Goal: Task Accomplishment & Management: Use online tool/utility

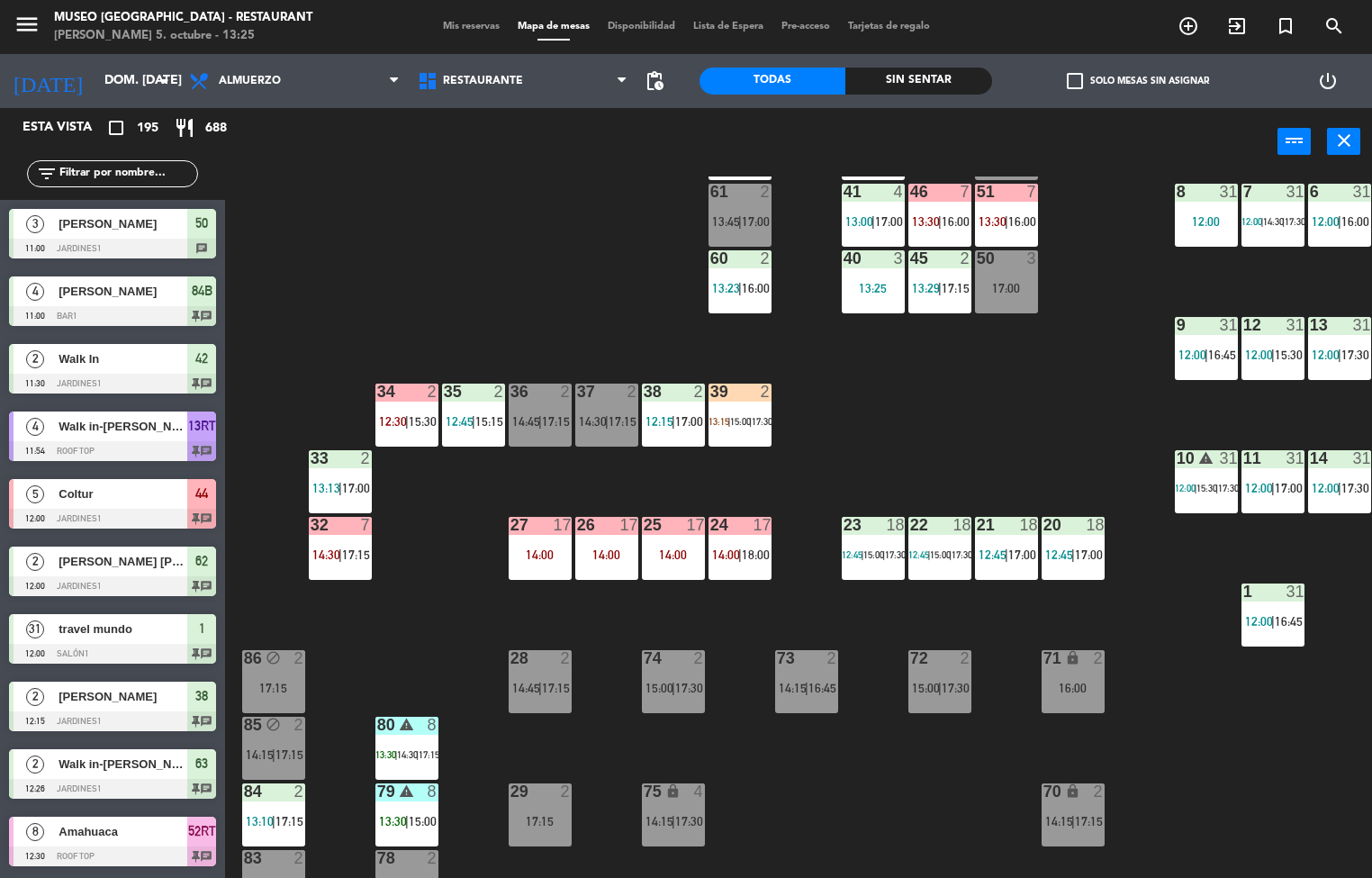
scroll to position [225, 146]
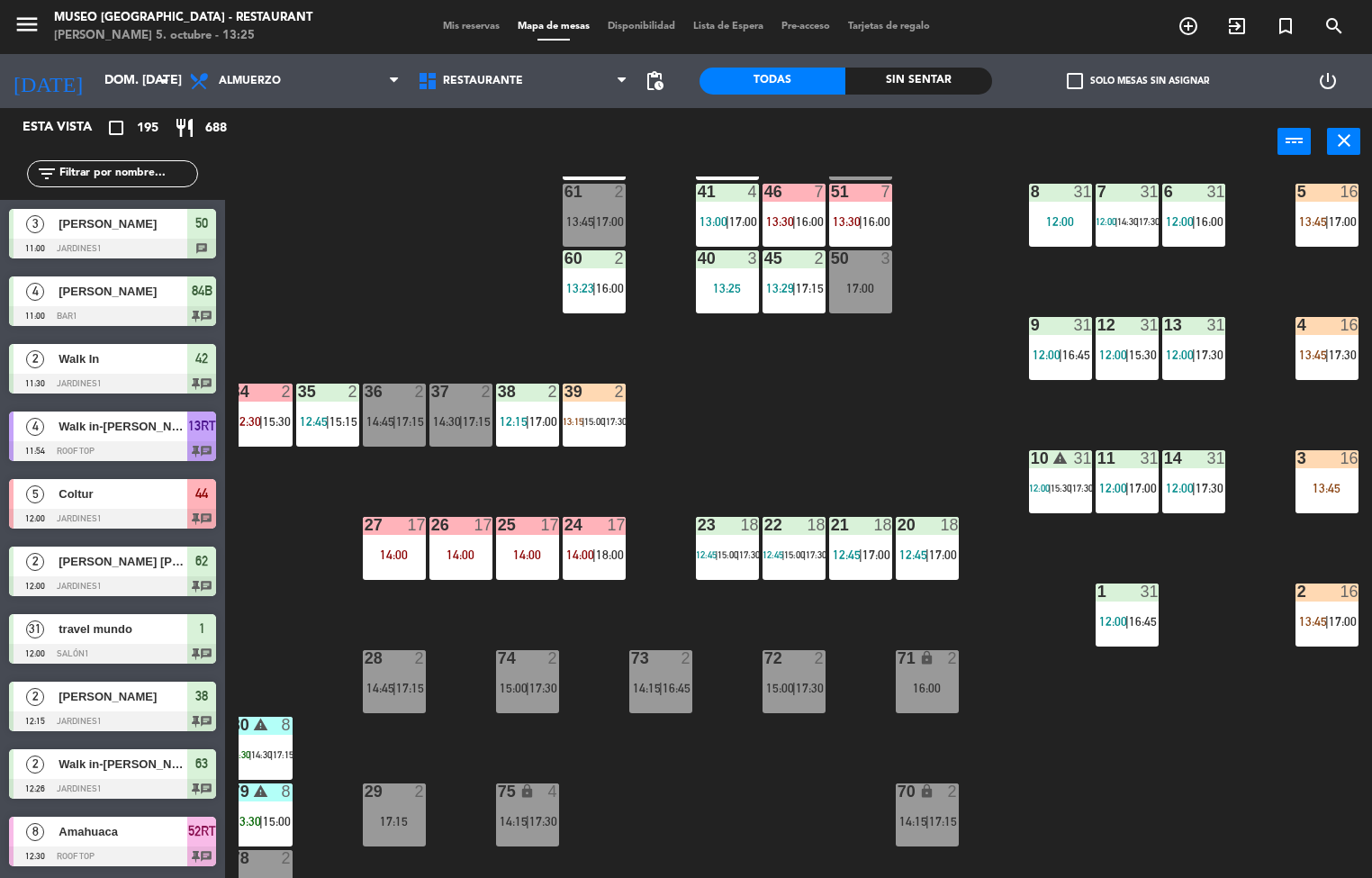
click at [1320, 473] on div "3 16 13:45" at bounding box center [1327, 481] width 63 height 64
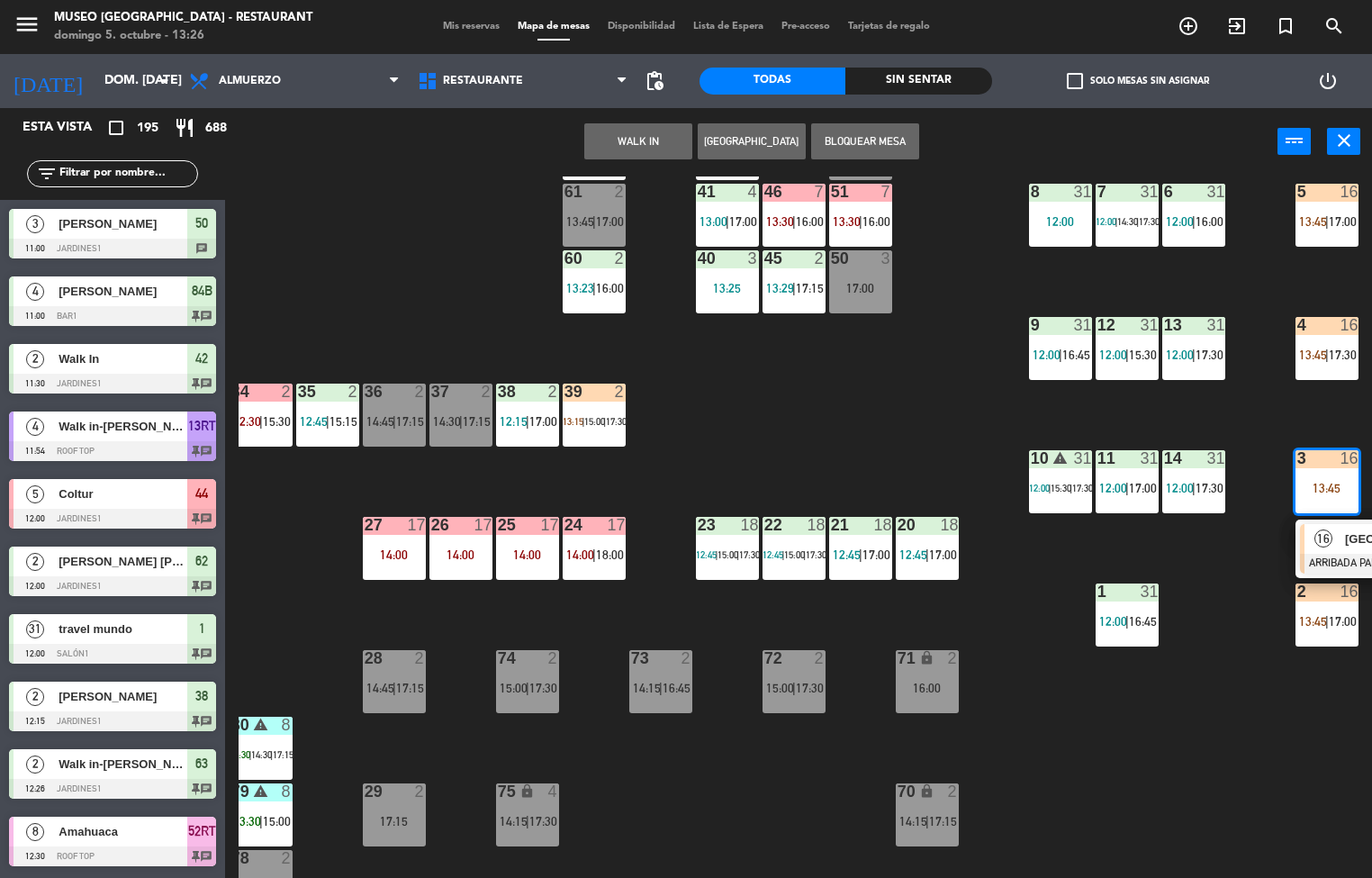
click at [1325, 544] on span "16" at bounding box center [1324, 538] width 18 height 18
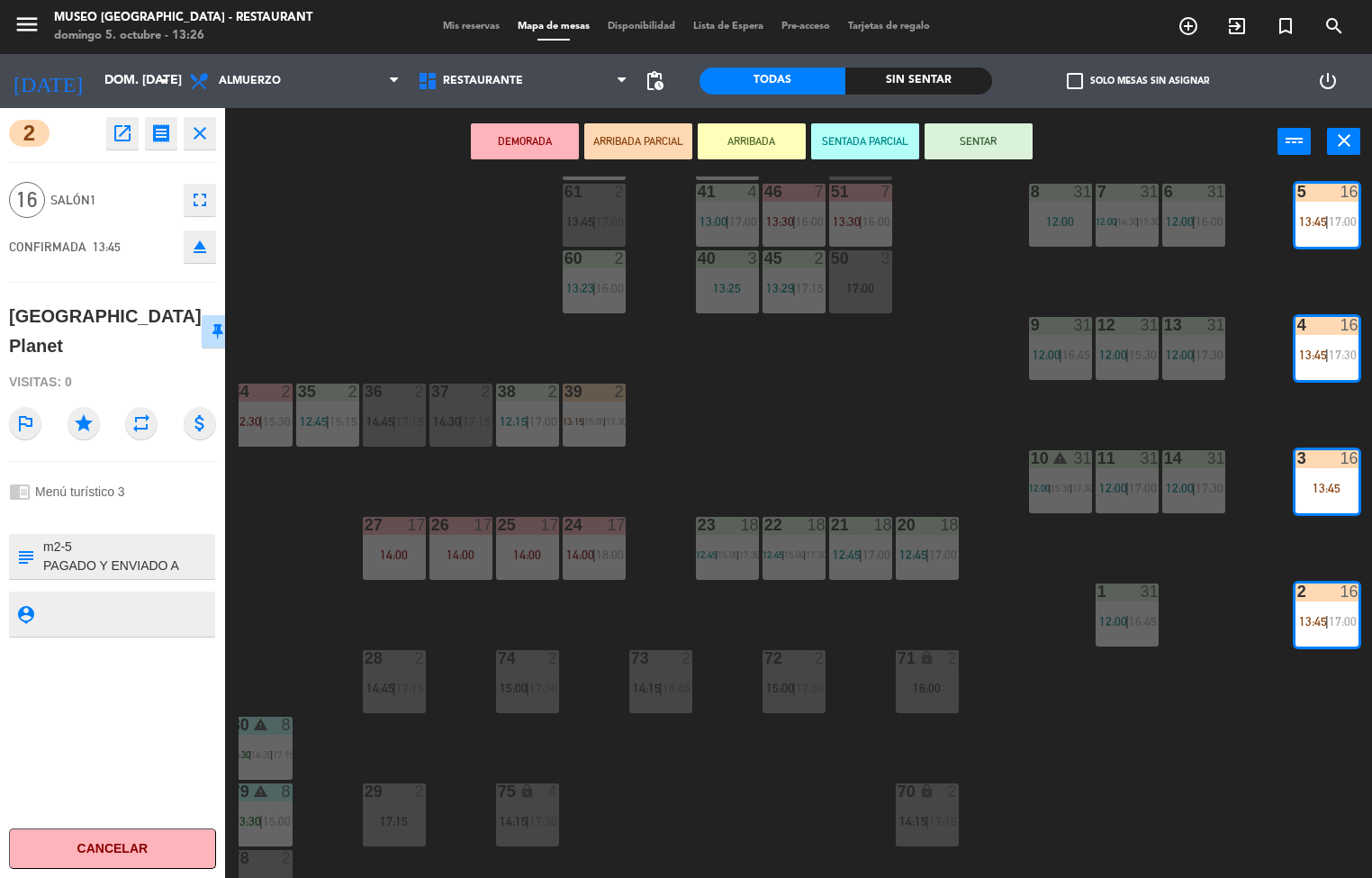
click at [111, 136] on icon "open_in_new" at bounding box center [121, 133] width 21 height 21
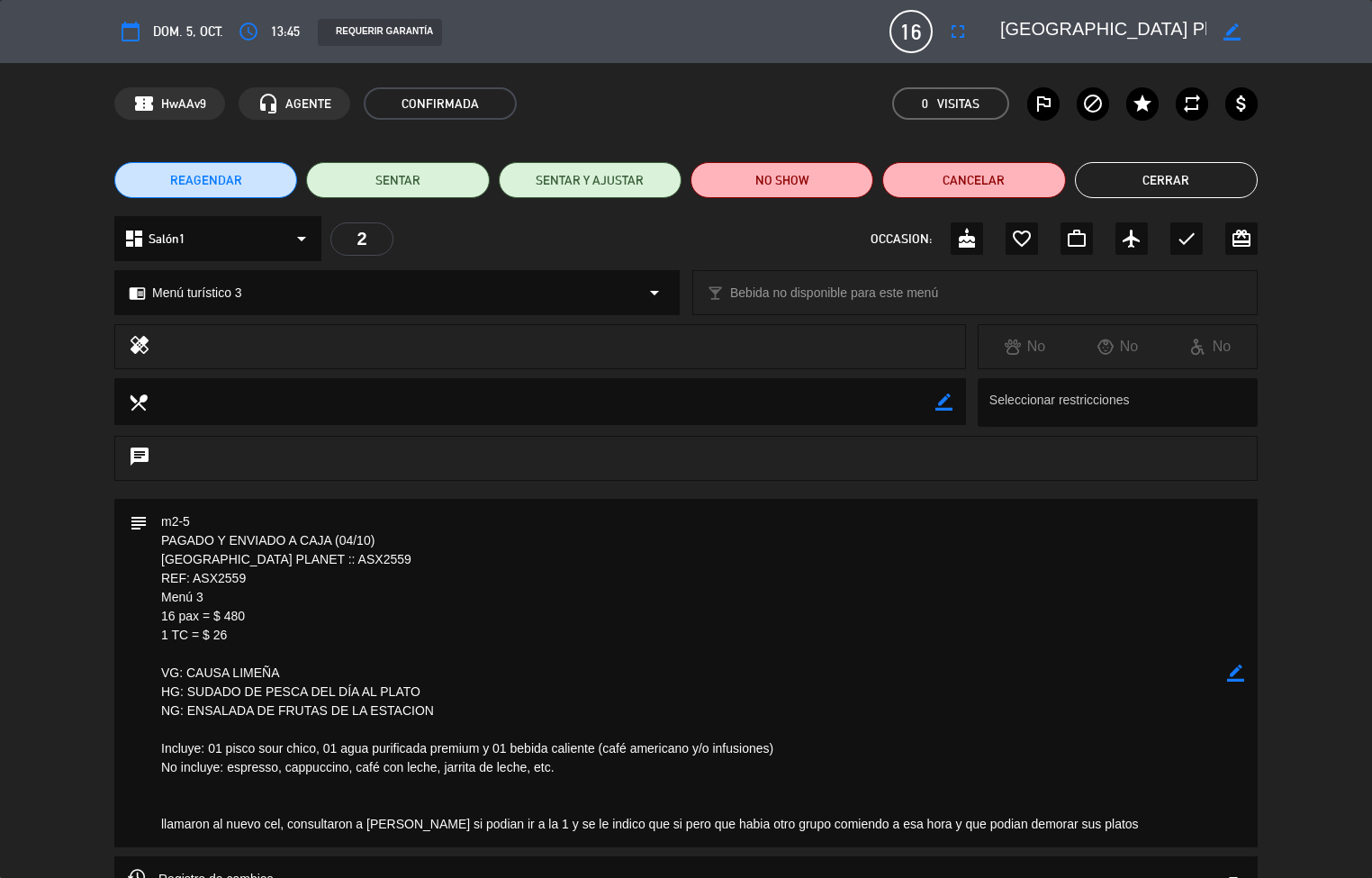
click at [1160, 185] on button "Cerrar" at bounding box center [1167, 179] width 183 height 36
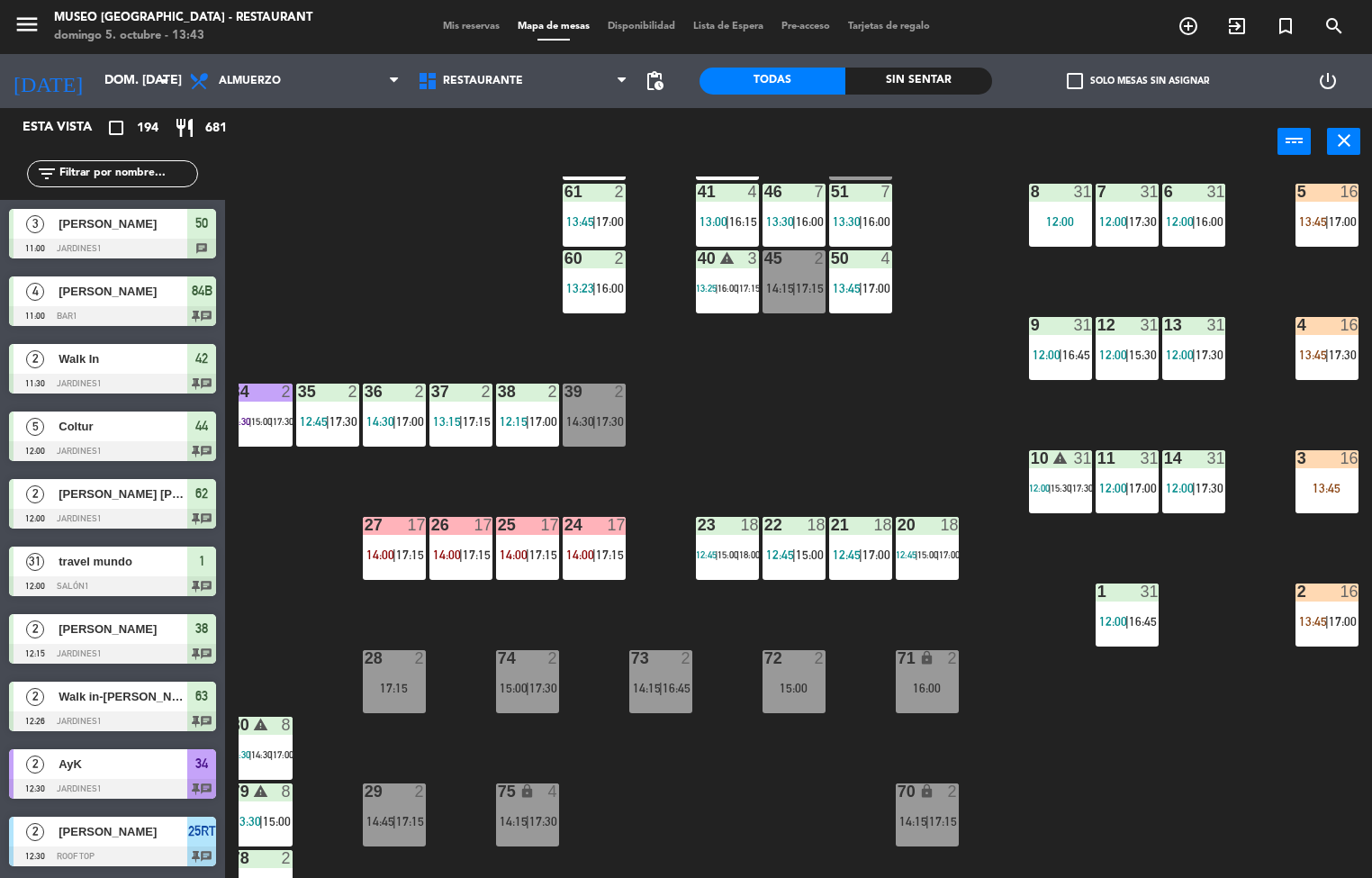
click at [1181, 195] on div at bounding box center [1193, 192] width 29 height 17
click at [1066, 696] on div "44 5 12:00 | 14:00 | 17:15 49 2 13:42 | 15:30 54 warning 5 13:45 | 14:30 | 17:0…" at bounding box center [805, 527] width 1134 height 702
click at [594, 287] on span "|" at bounding box center [594, 288] width 4 height 15
click at [882, 413] on div "44 5 12:00 | 14:00 | 17:15 49 2 13:42 | 15:30 54 warning 5 13:45 | 14:30 | 17:0…" at bounding box center [805, 527] width 1134 height 702
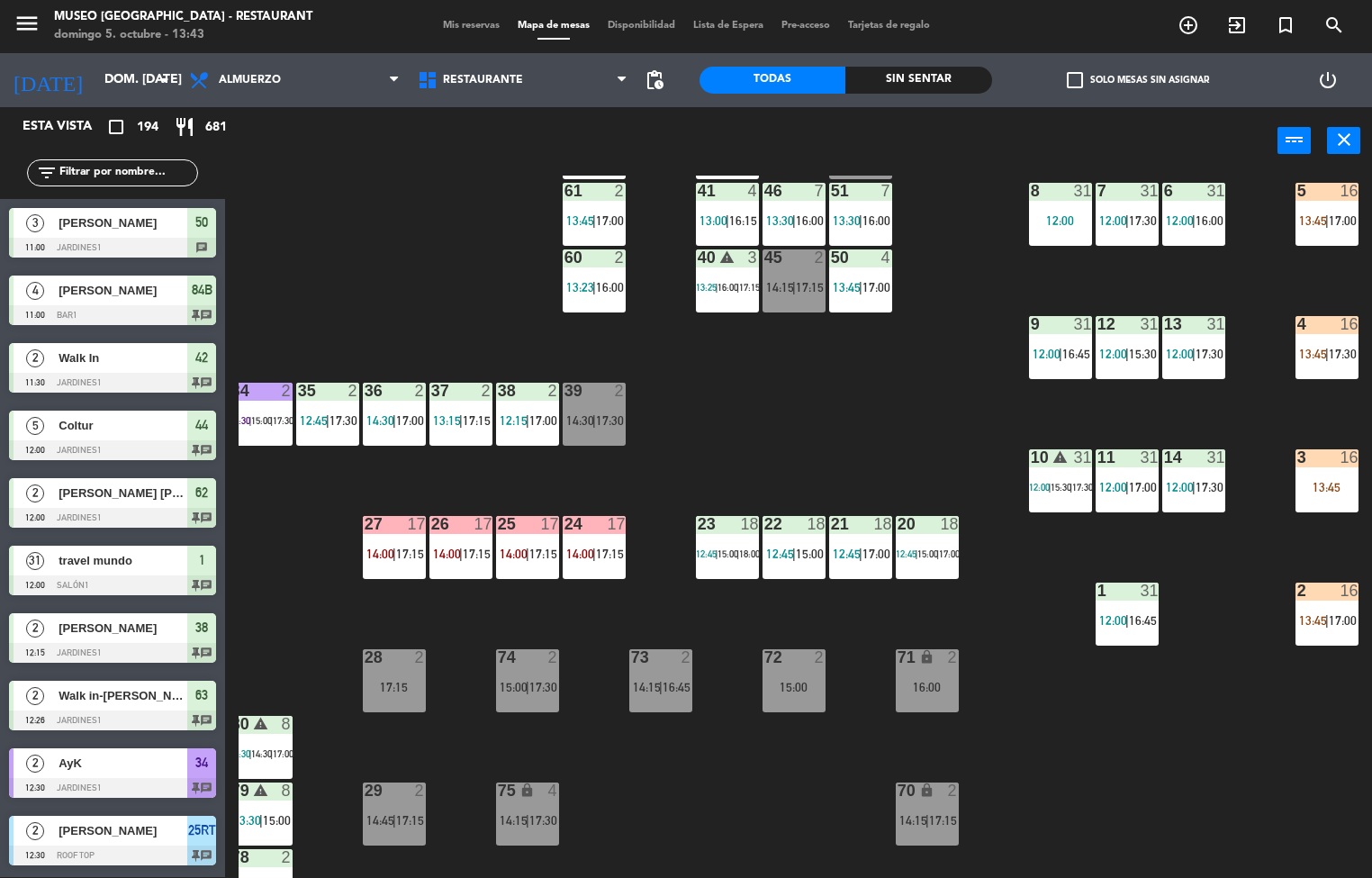
scroll to position [4389, 0]
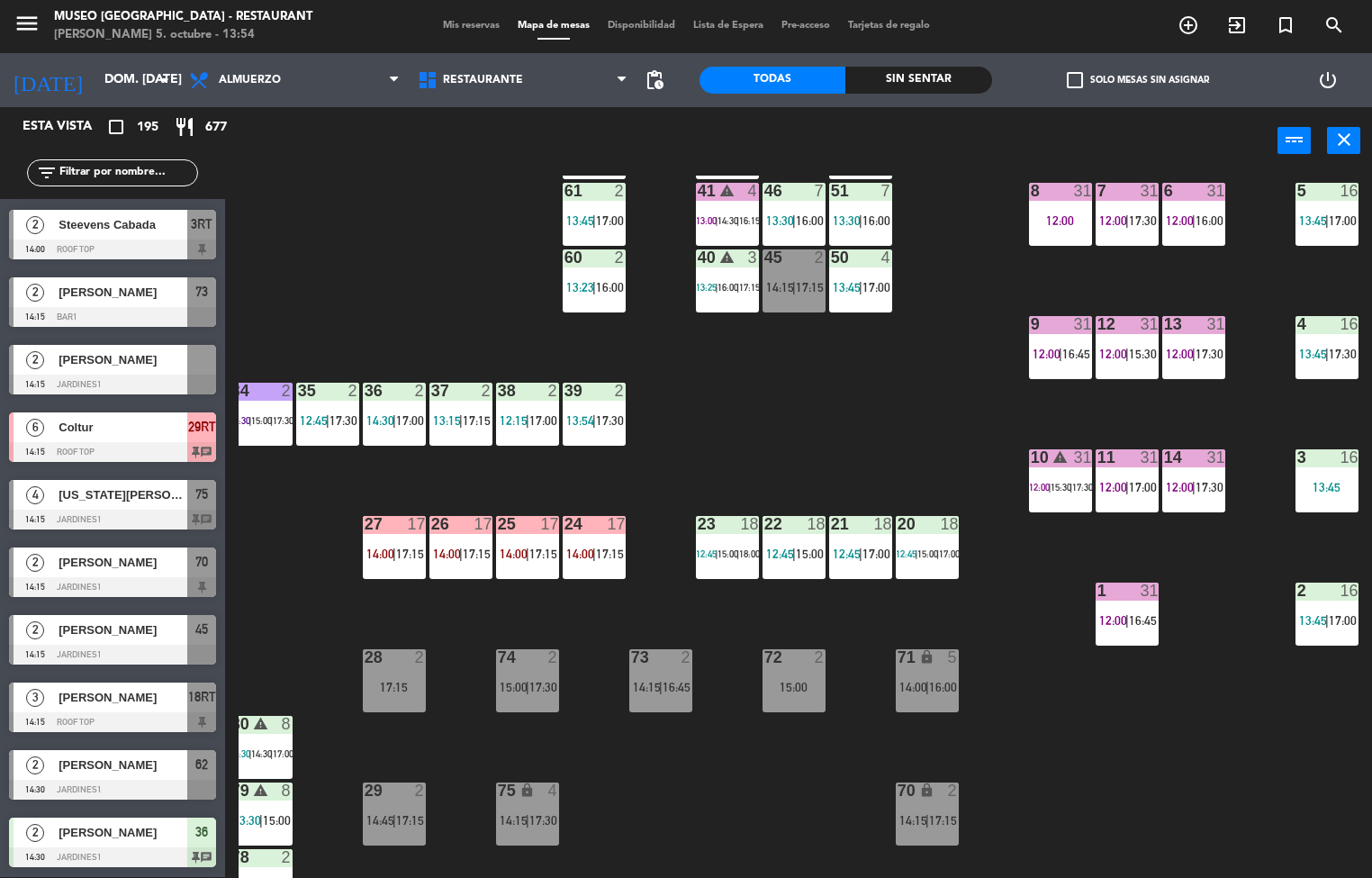
click at [932, 558] on div "15:00 |" at bounding box center [928, 554] width 21 height 13
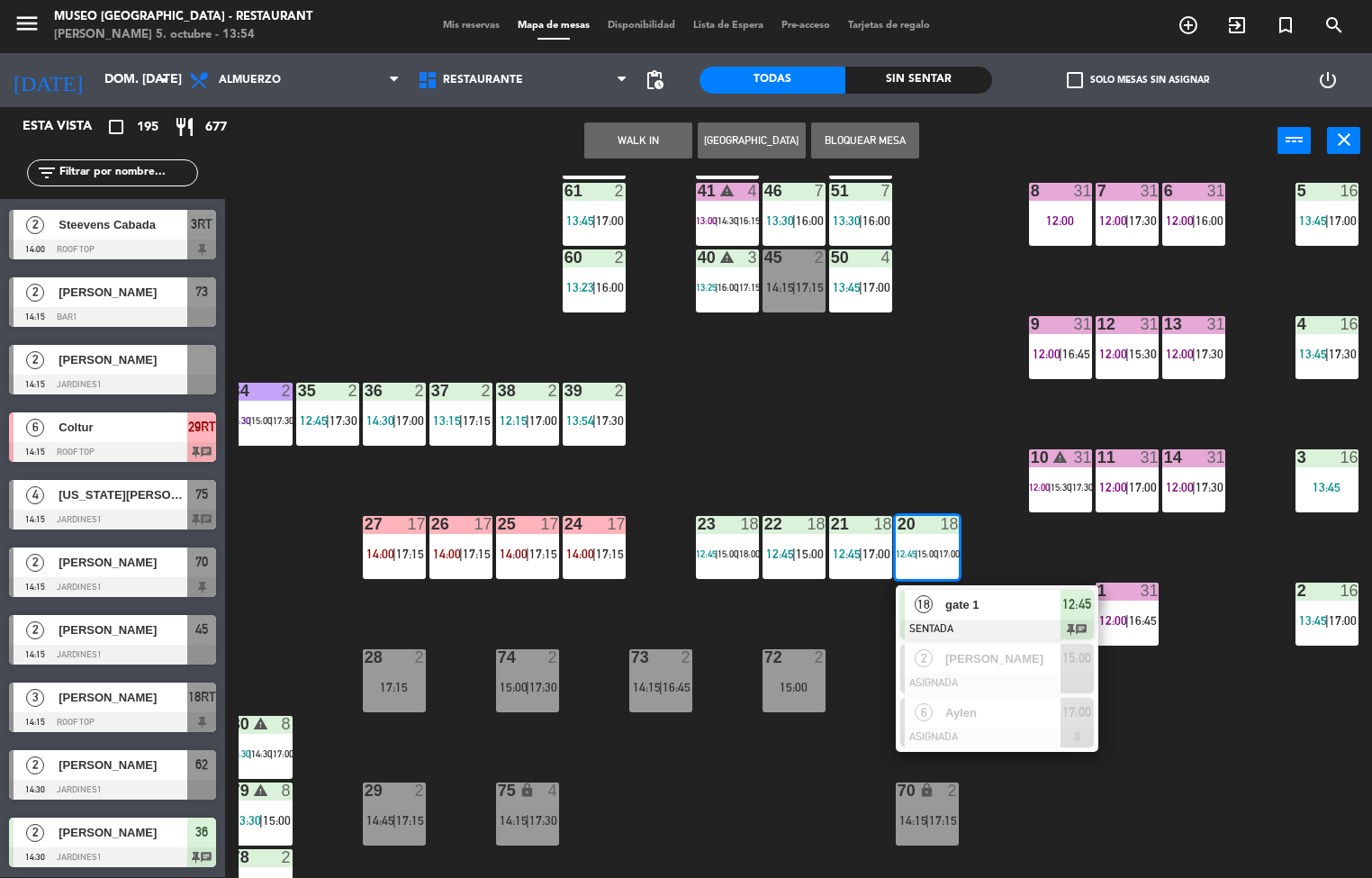
click at [981, 607] on span "gate 1" at bounding box center [1003, 605] width 115 height 19
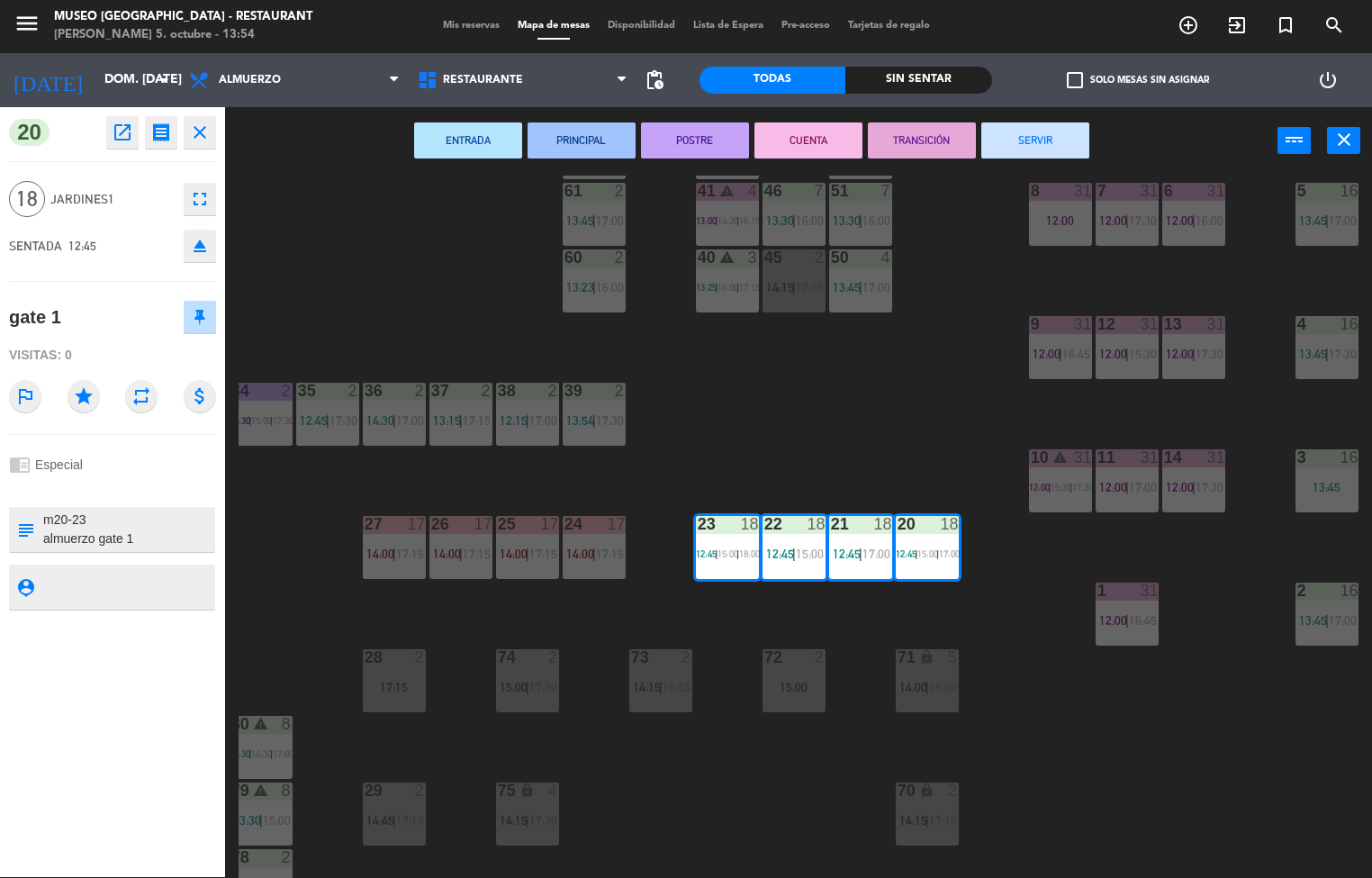
click at [618, 135] on button "PRINCIPAL" at bounding box center [582, 140] width 108 height 36
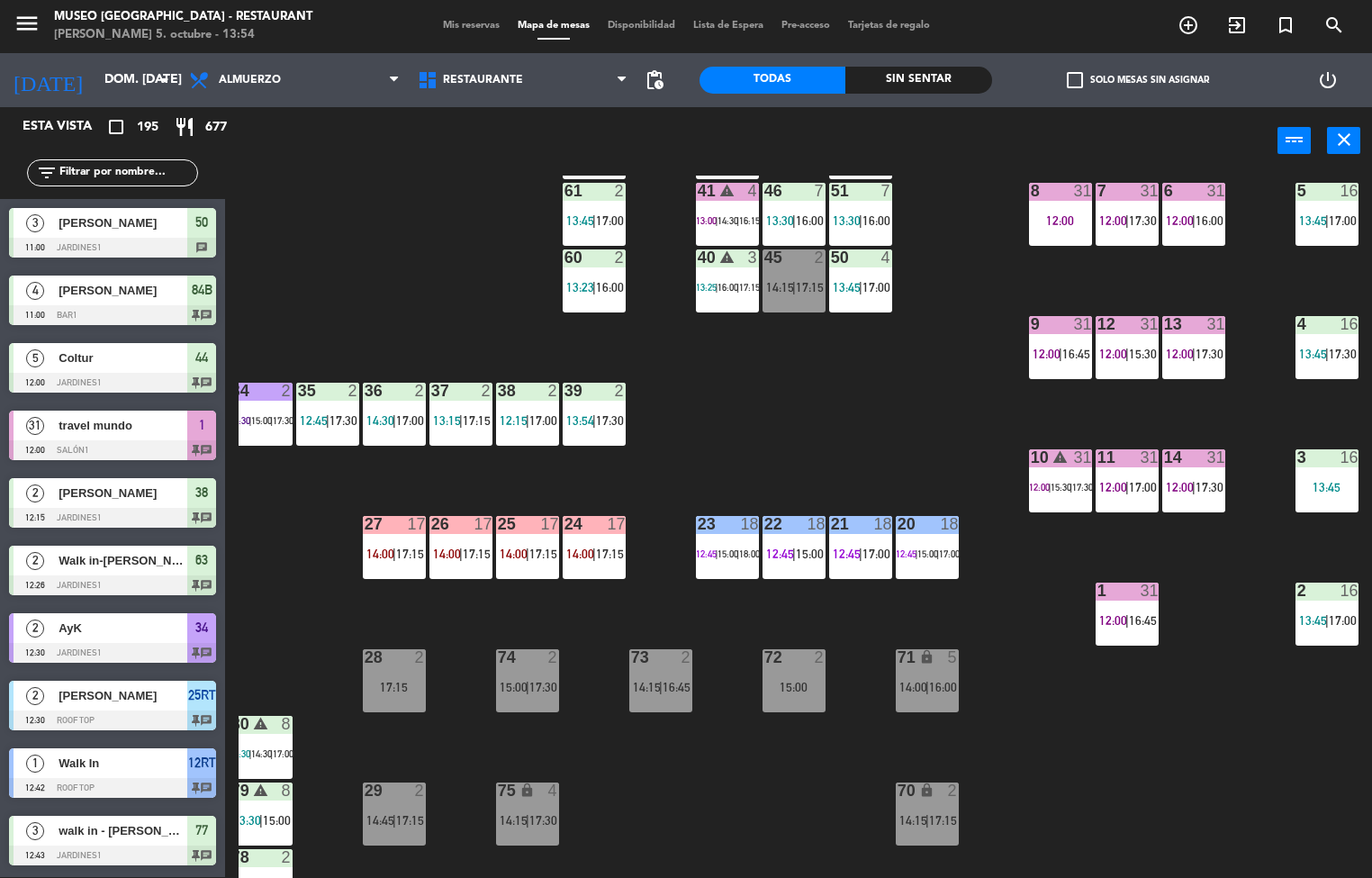
click at [735, 549] on span "15:00" at bounding box center [728, 554] width 21 height 11
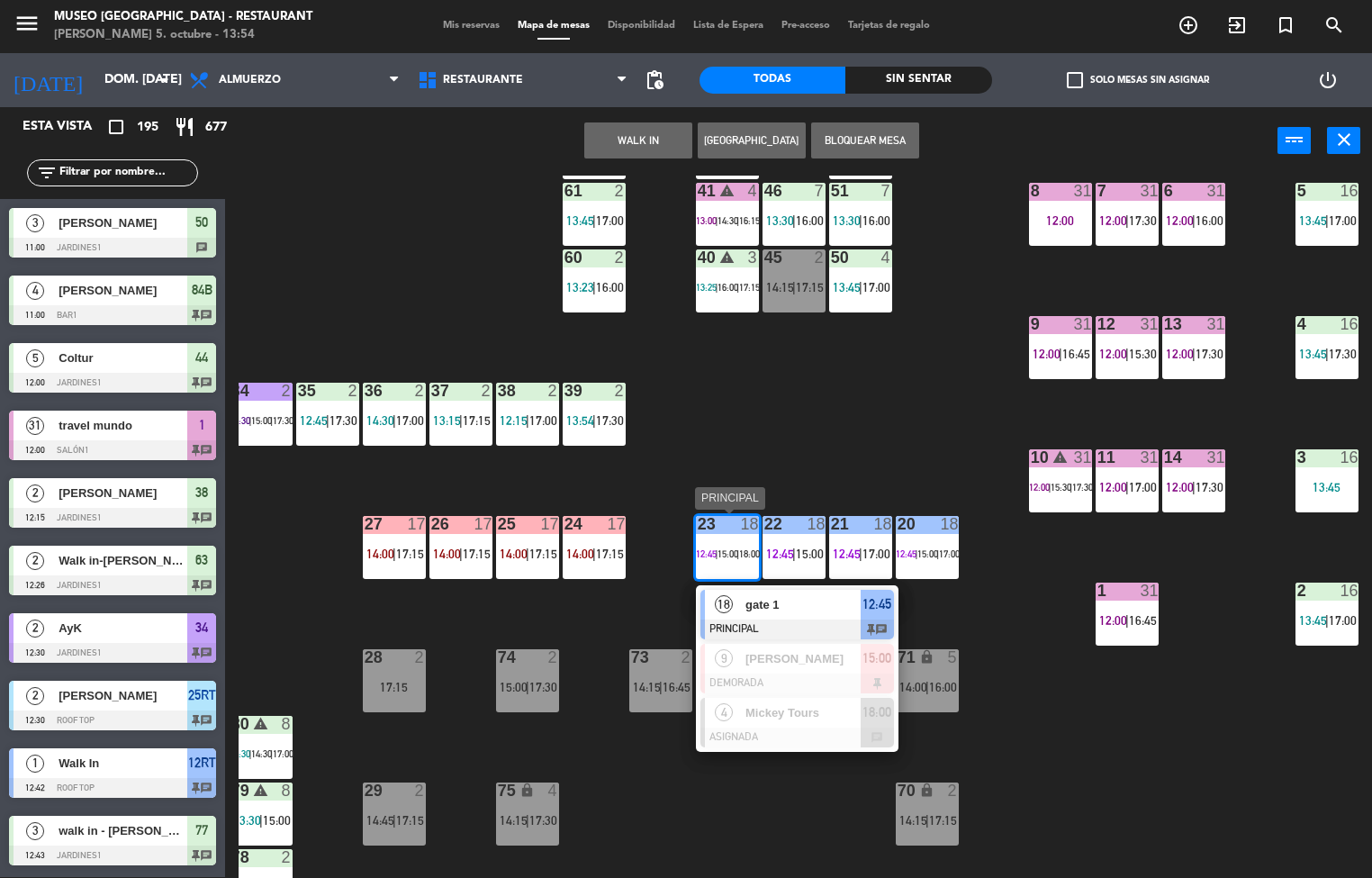
scroll to position [1, 0]
click at [760, 604] on span "gate 1" at bounding box center [802, 605] width 115 height 19
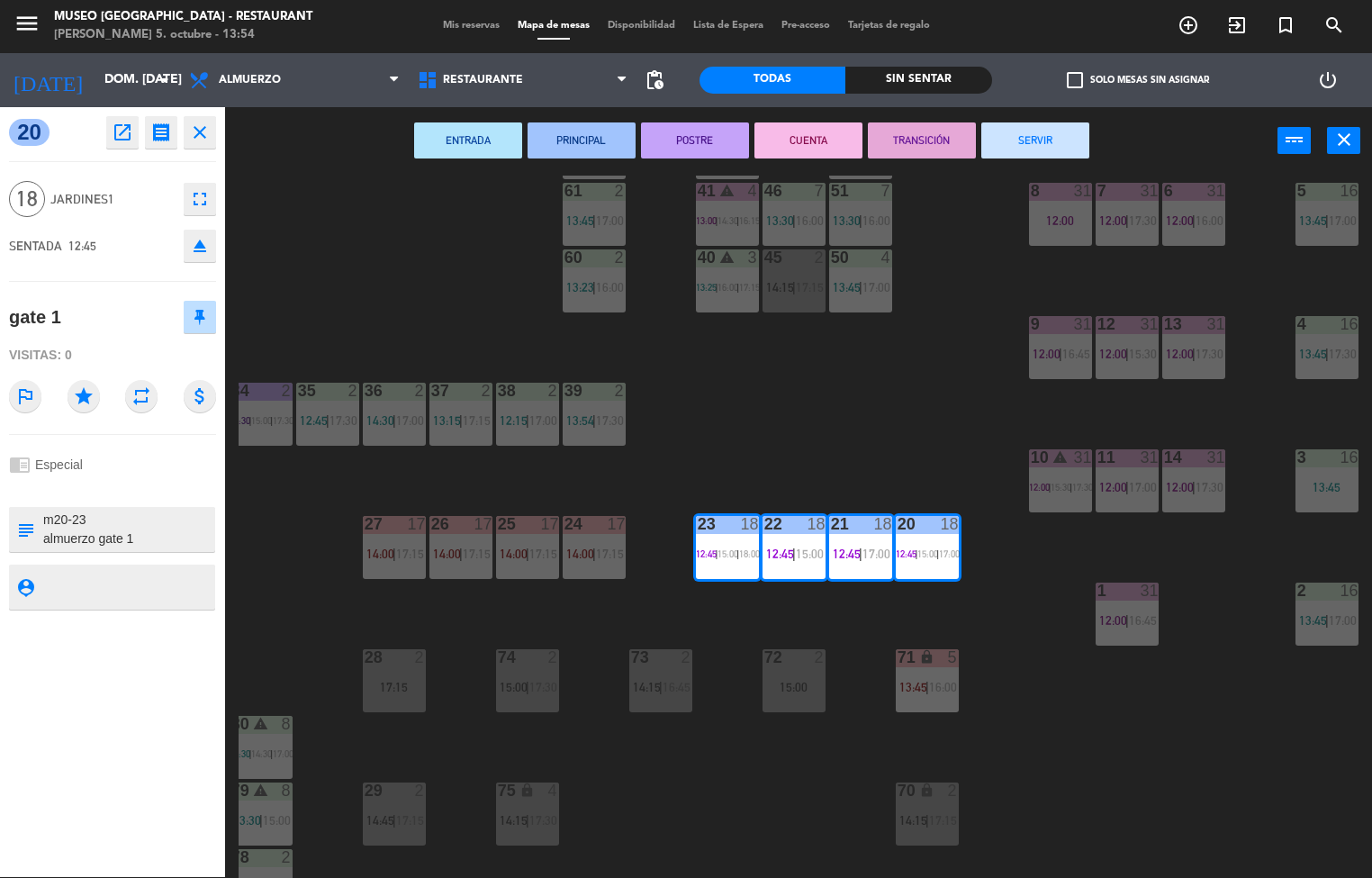
click at [700, 146] on button "POSTRE" at bounding box center [695, 140] width 108 height 36
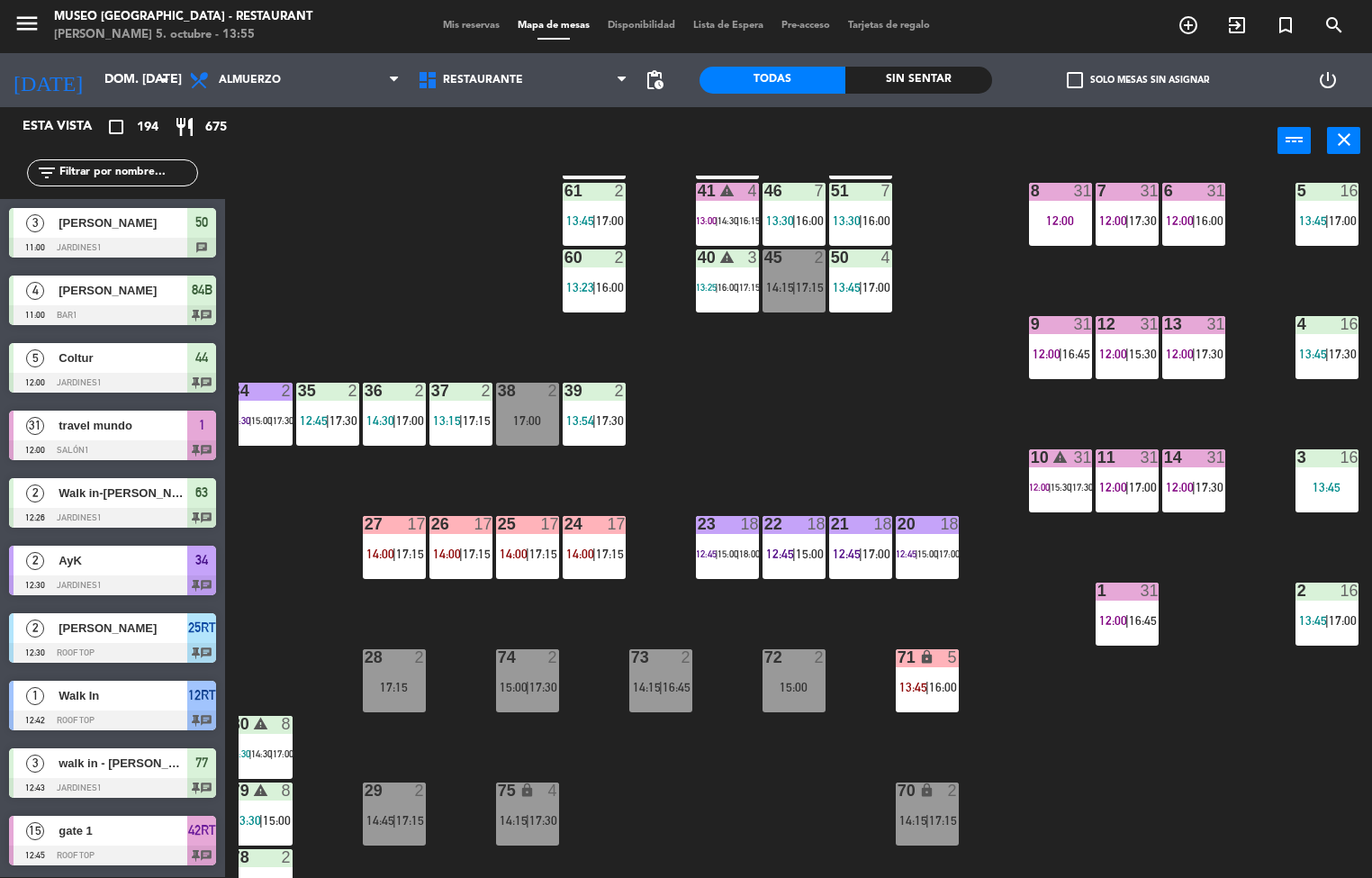
click at [875, 551] on span "17:00" at bounding box center [877, 554] width 28 height 15
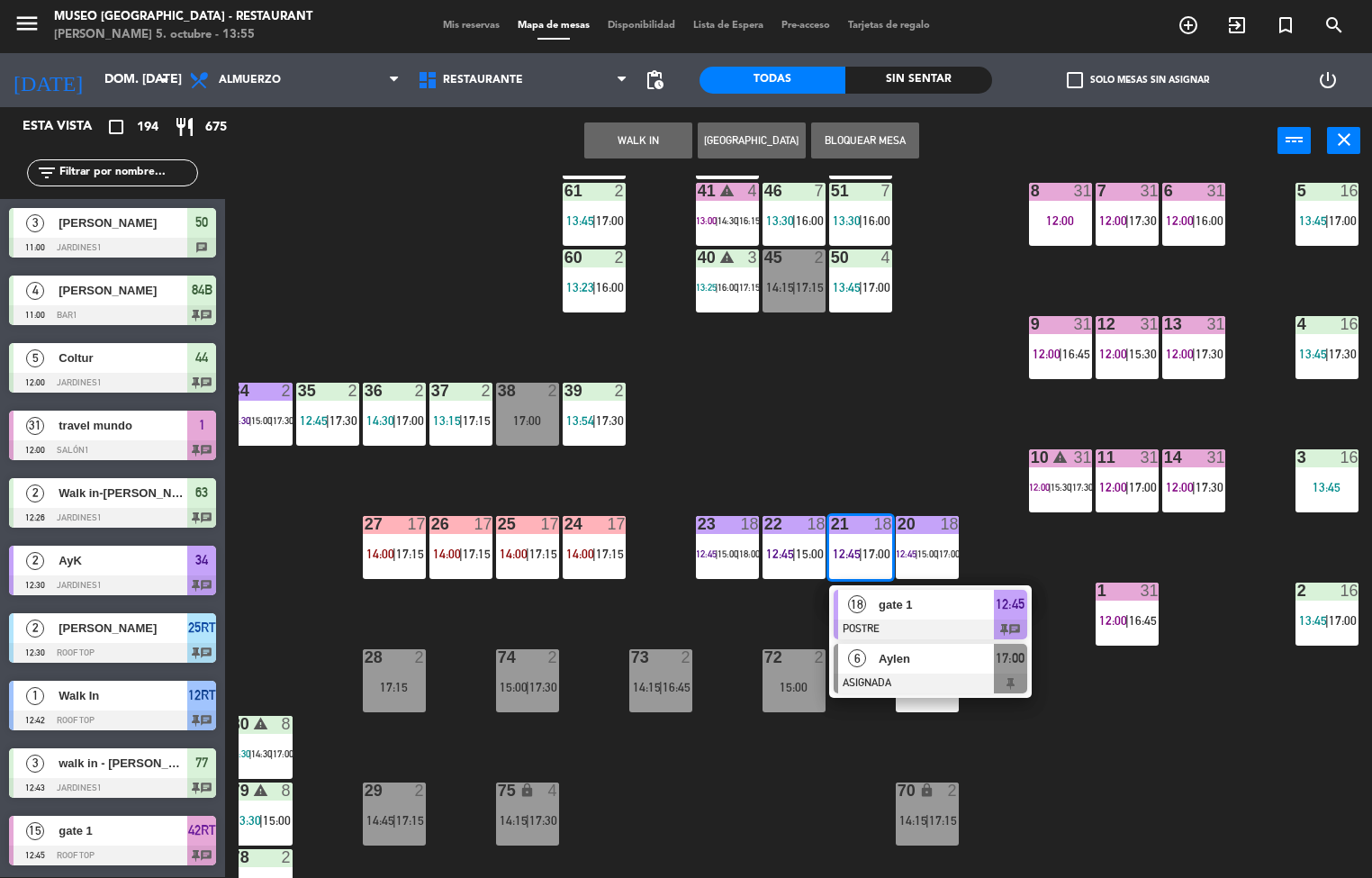
click at [858, 657] on span "6" at bounding box center [858, 659] width 18 height 18
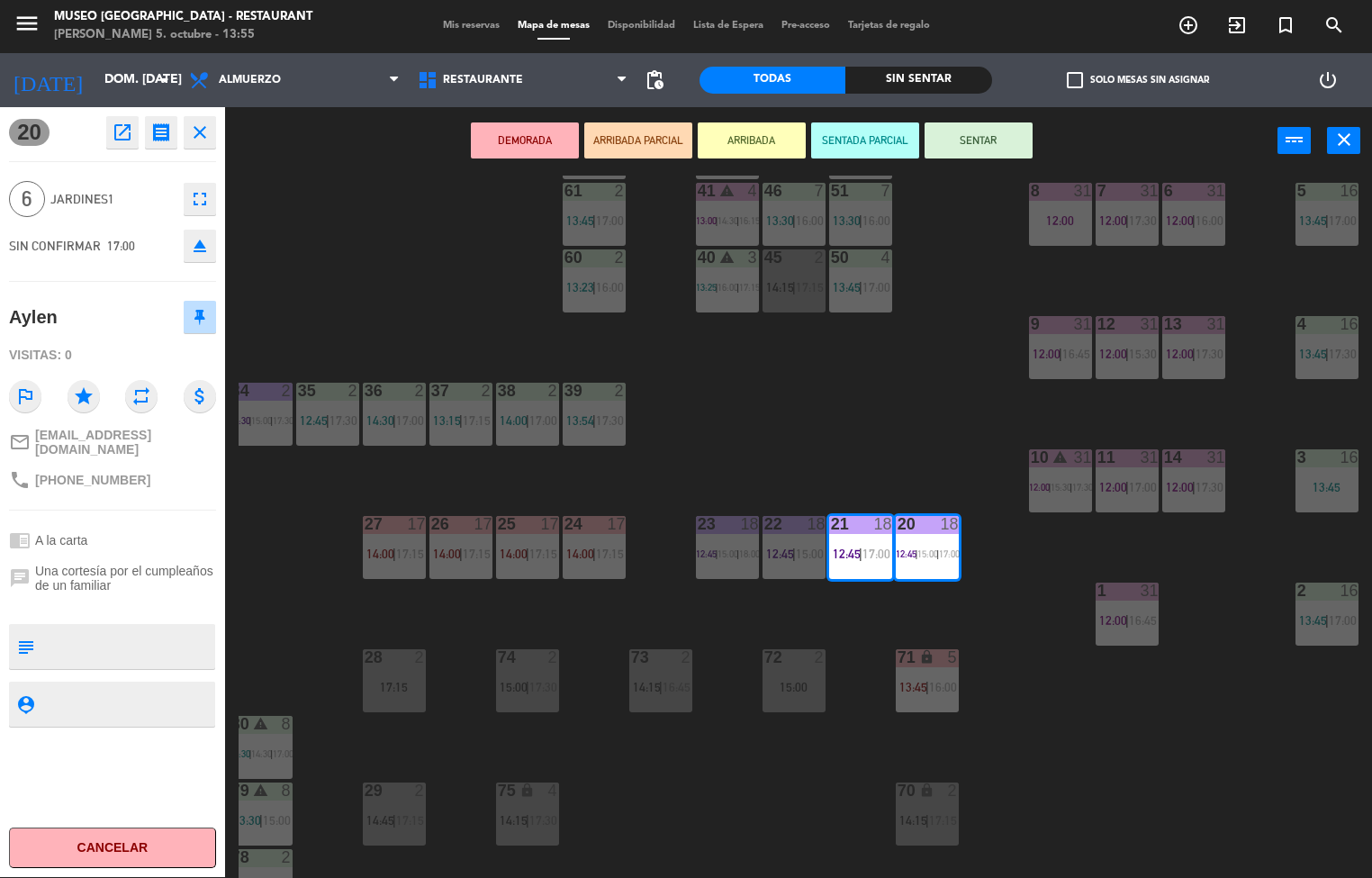
click at [125, 121] on icon "open_in_new" at bounding box center [121, 132] width 21 height 21
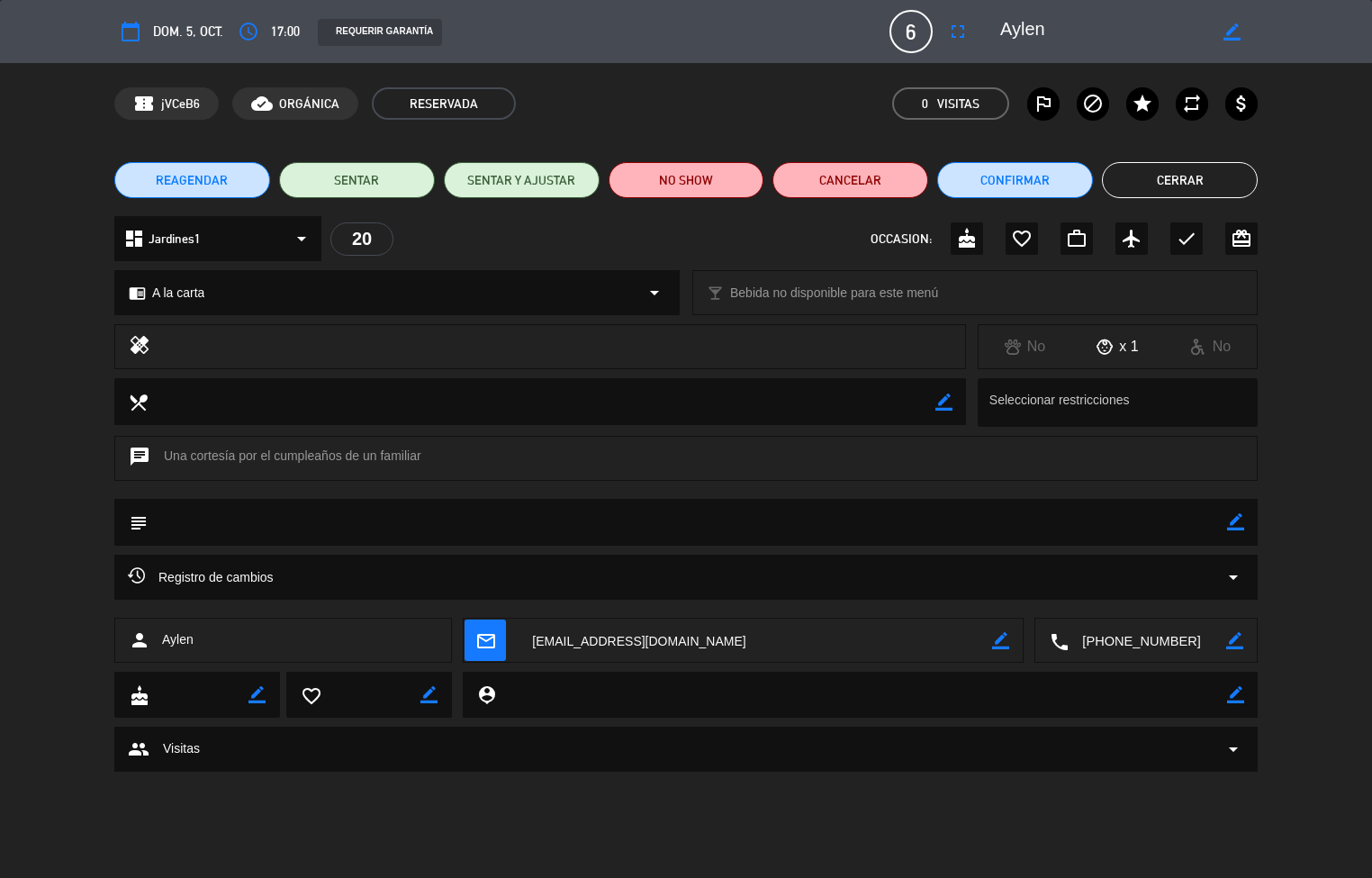
click at [1198, 185] on button "Cerrar" at bounding box center [1180, 179] width 156 height 36
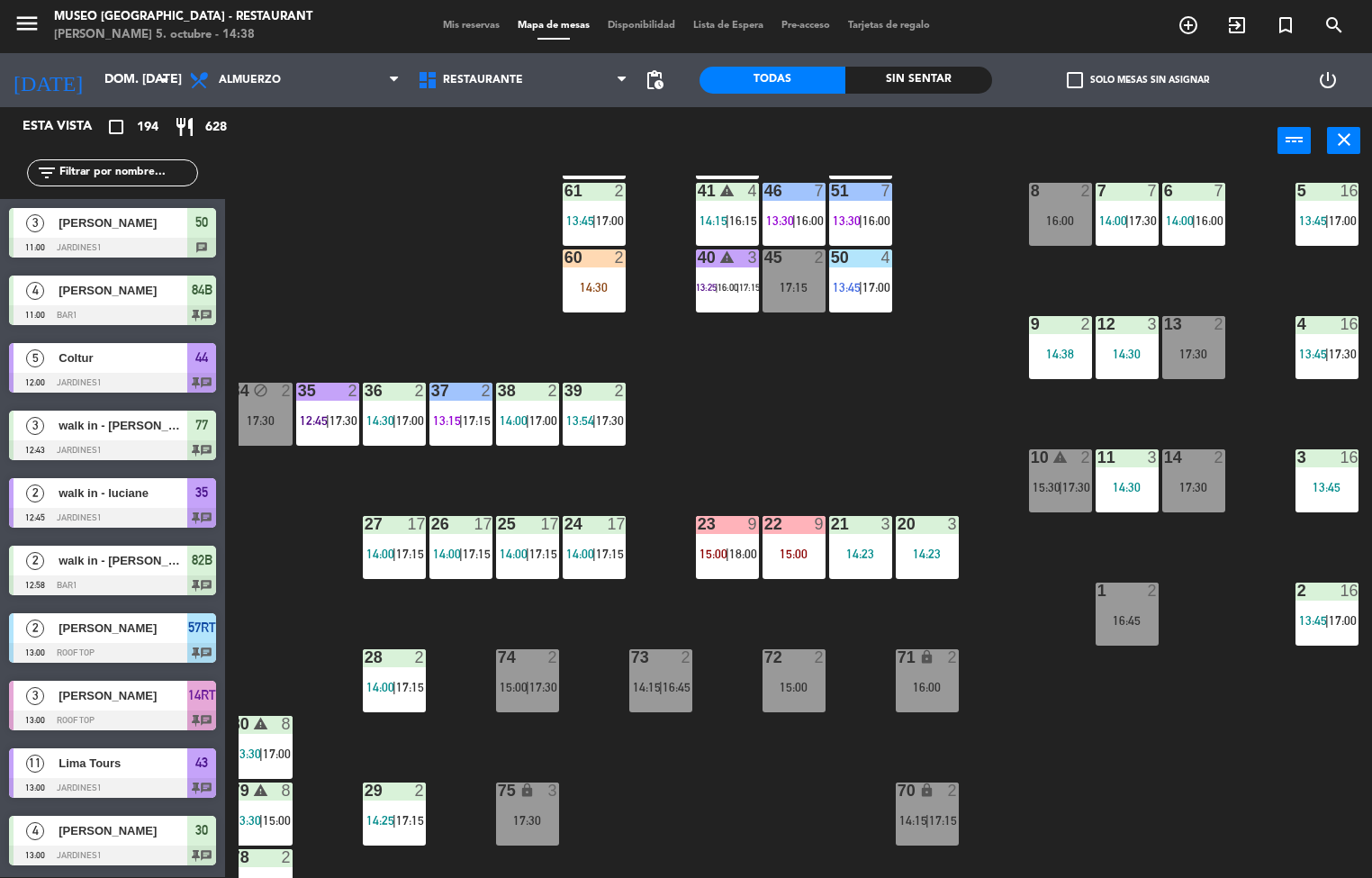
scroll to position [609, 0]
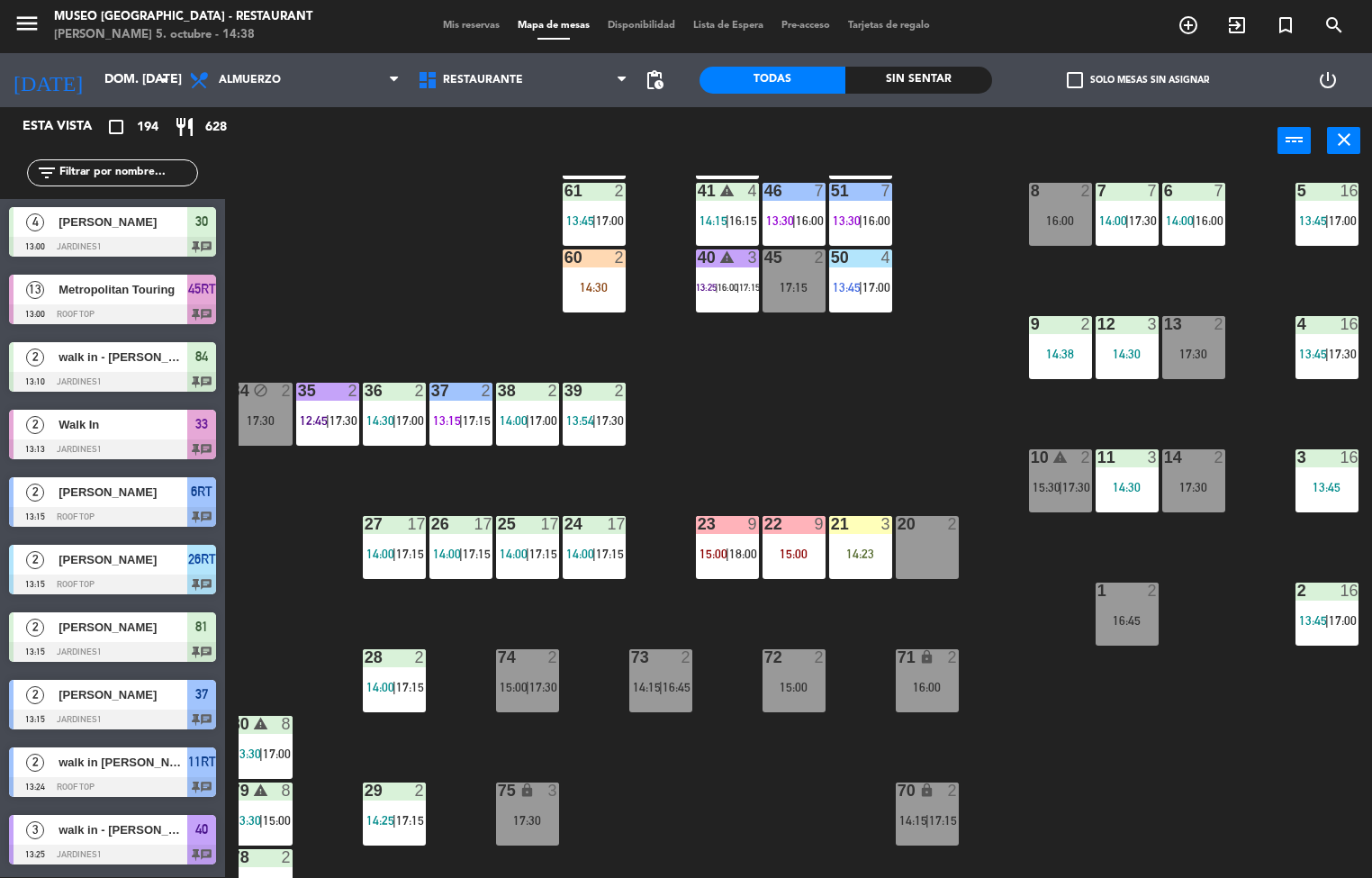
click at [808, 422] on div "44 5 12:00 | 17:15 49 2 13:42 | 15:30 54 5 14:00 | 17:00 64 2 15:00 48 11 13:00…" at bounding box center [805, 526] width 1134 height 702
click at [592, 281] on div "14:30" at bounding box center [594, 287] width 63 height 13
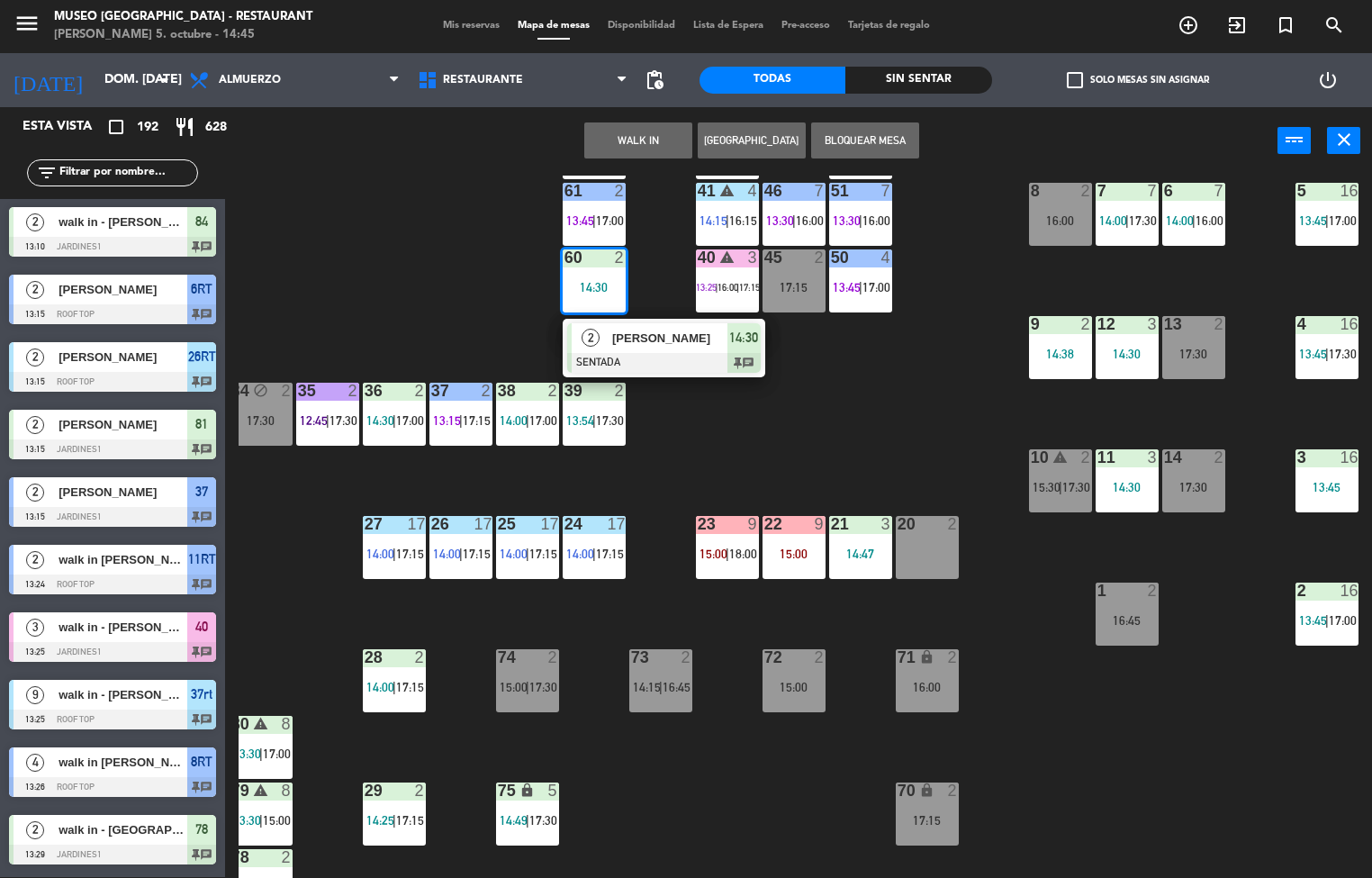
click at [894, 367] on div "44 5 12:00 | 17:15 49 2 13:42 | 15:30 54 5 14:00 | 17:00 64 2 15:00 48 11 13:00…" at bounding box center [805, 526] width 1134 height 702
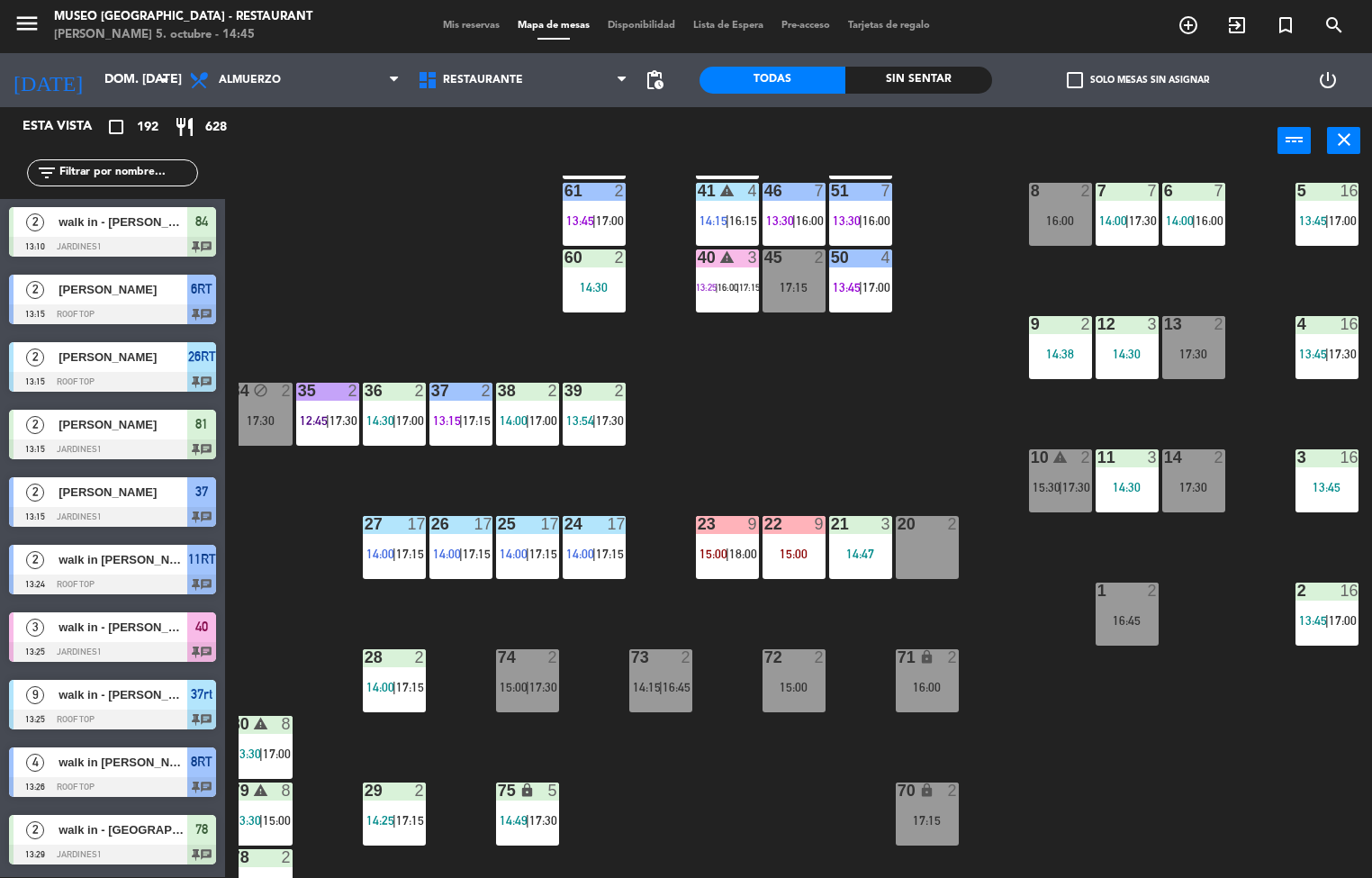
click at [725, 301] on div "40 warning 3 13:25 | 16:00 | 17:15" at bounding box center [728, 281] width 63 height 64
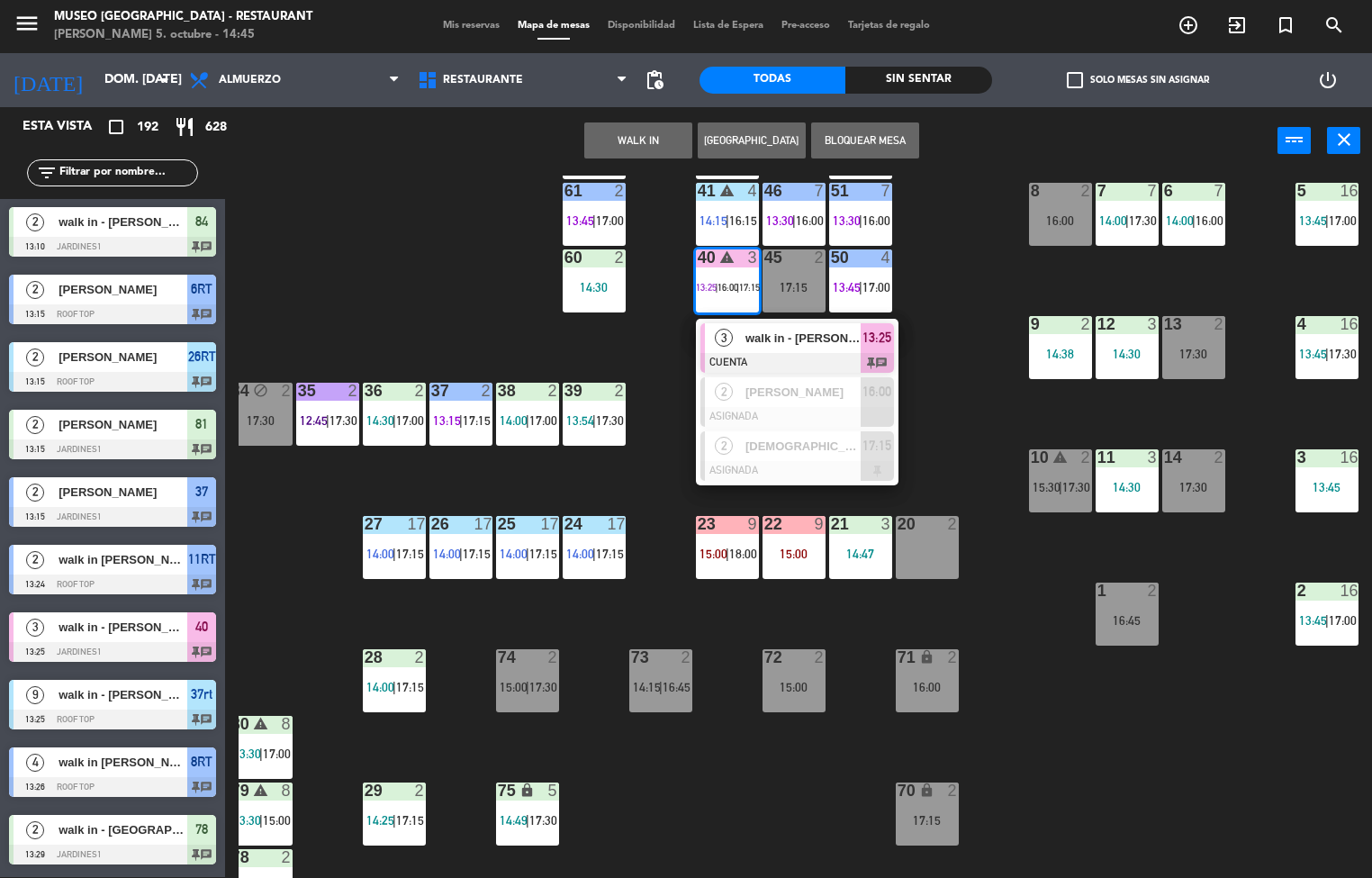
click at [809, 353] on div at bounding box center [797, 364] width 193 height 20
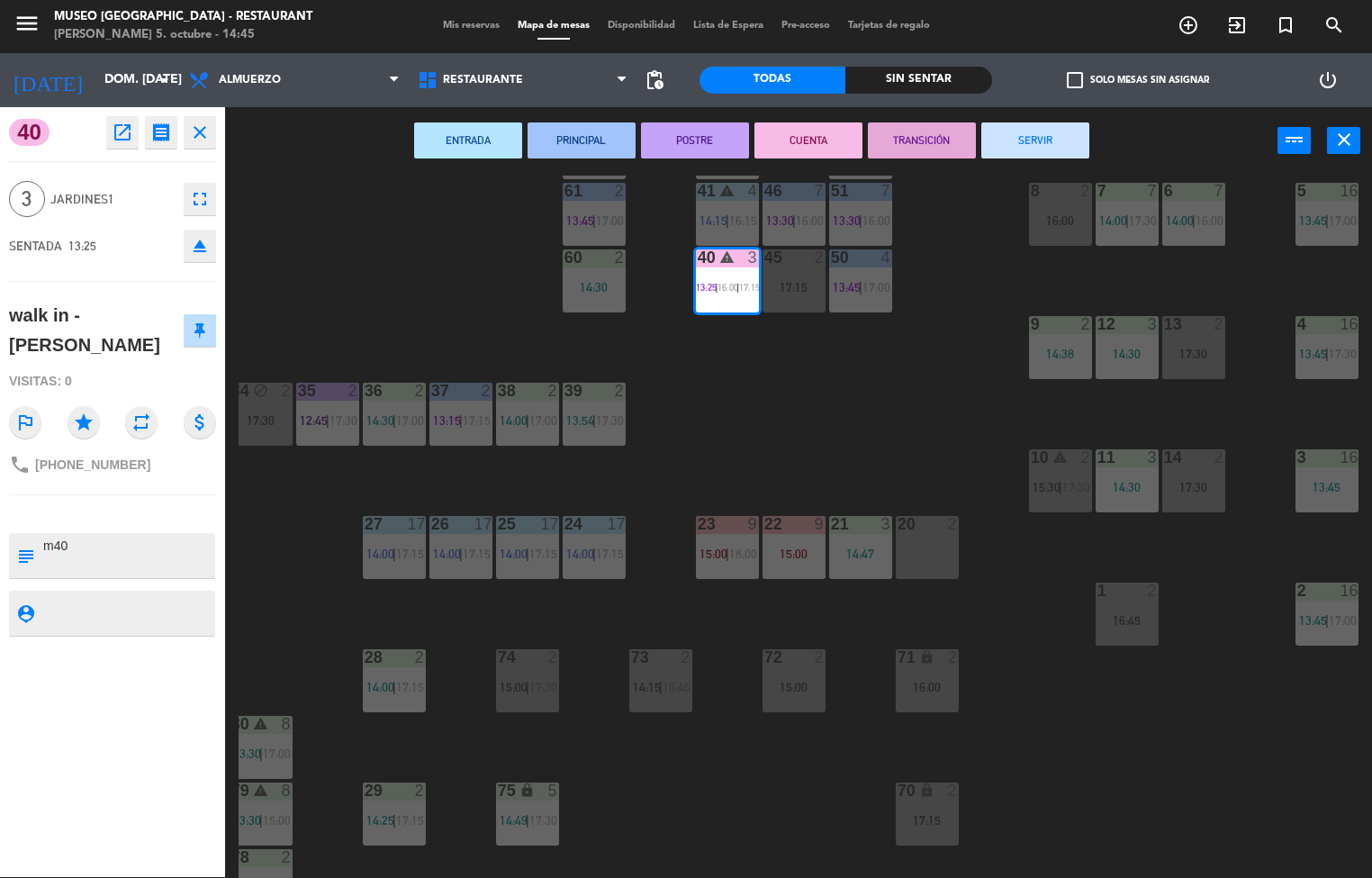
click at [939, 139] on button "TRANSICIÓN" at bounding box center [921, 140] width 108 height 36
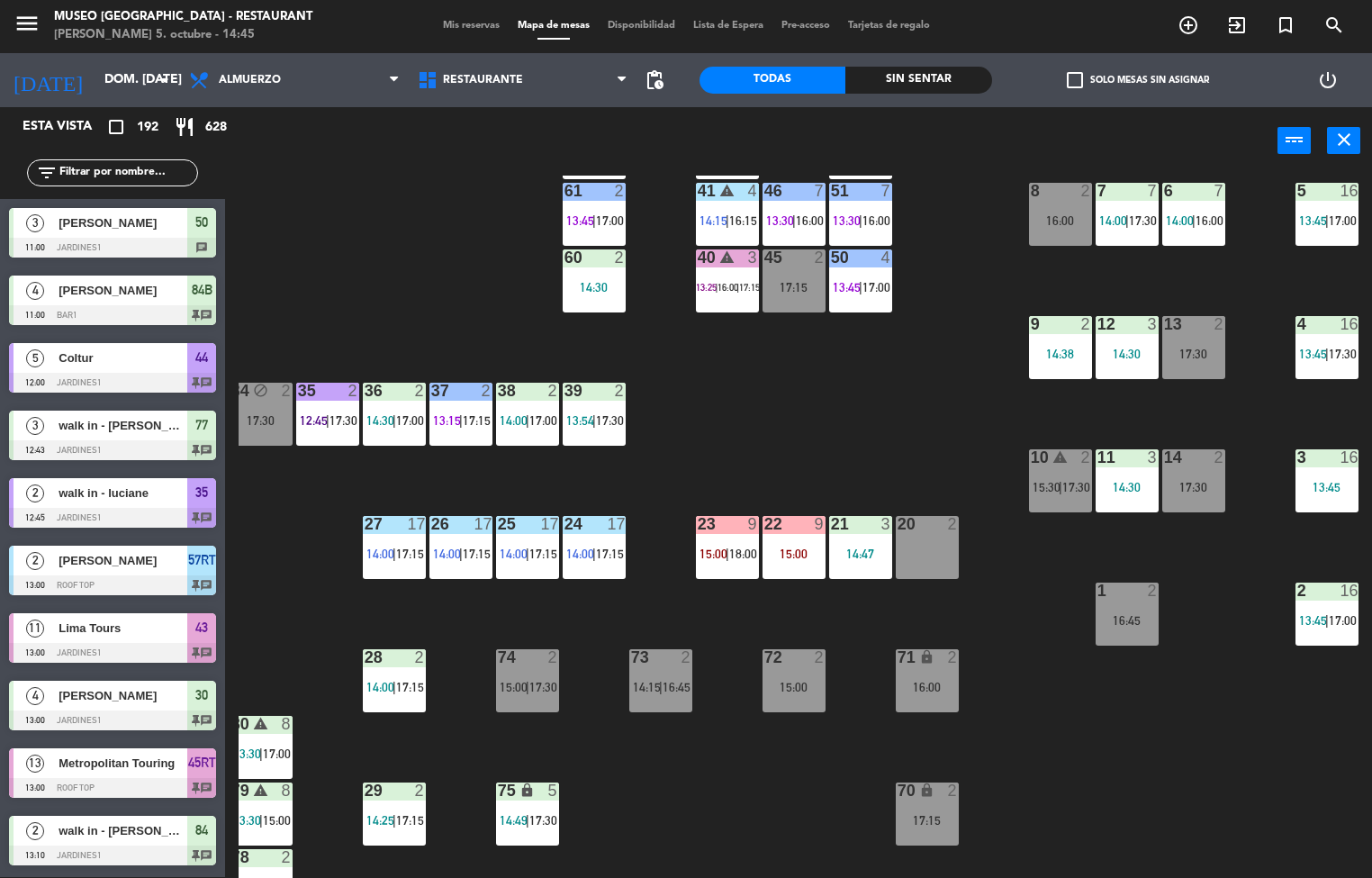
scroll to position [1, 0]
click at [1126, 352] on div "14:30" at bounding box center [1127, 354] width 63 height 13
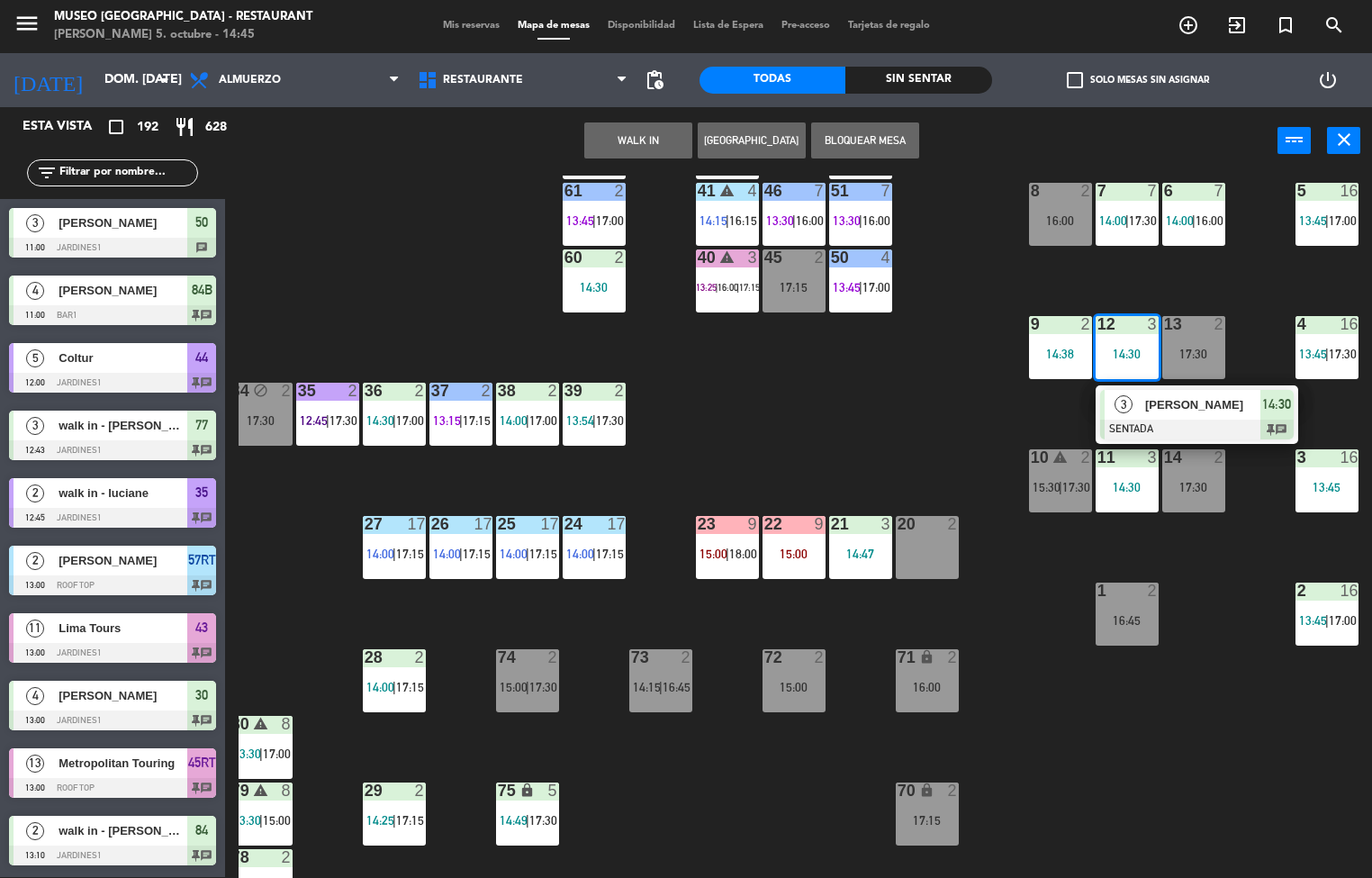
click at [1204, 403] on span "[PERSON_NAME]" at bounding box center [1203, 405] width 115 height 19
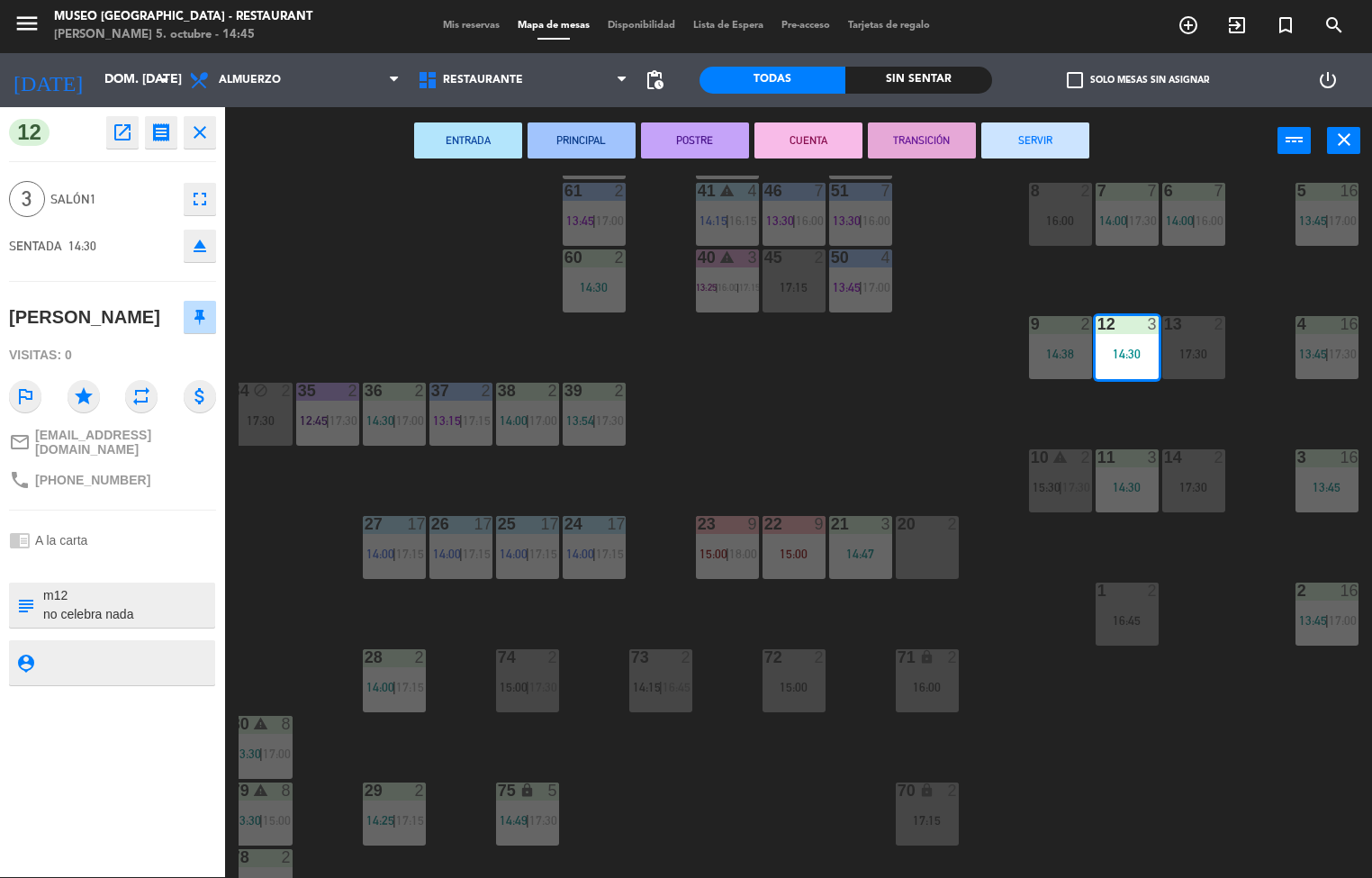
click at [583, 138] on button "PRINCIPAL" at bounding box center [582, 140] width 108 height 36
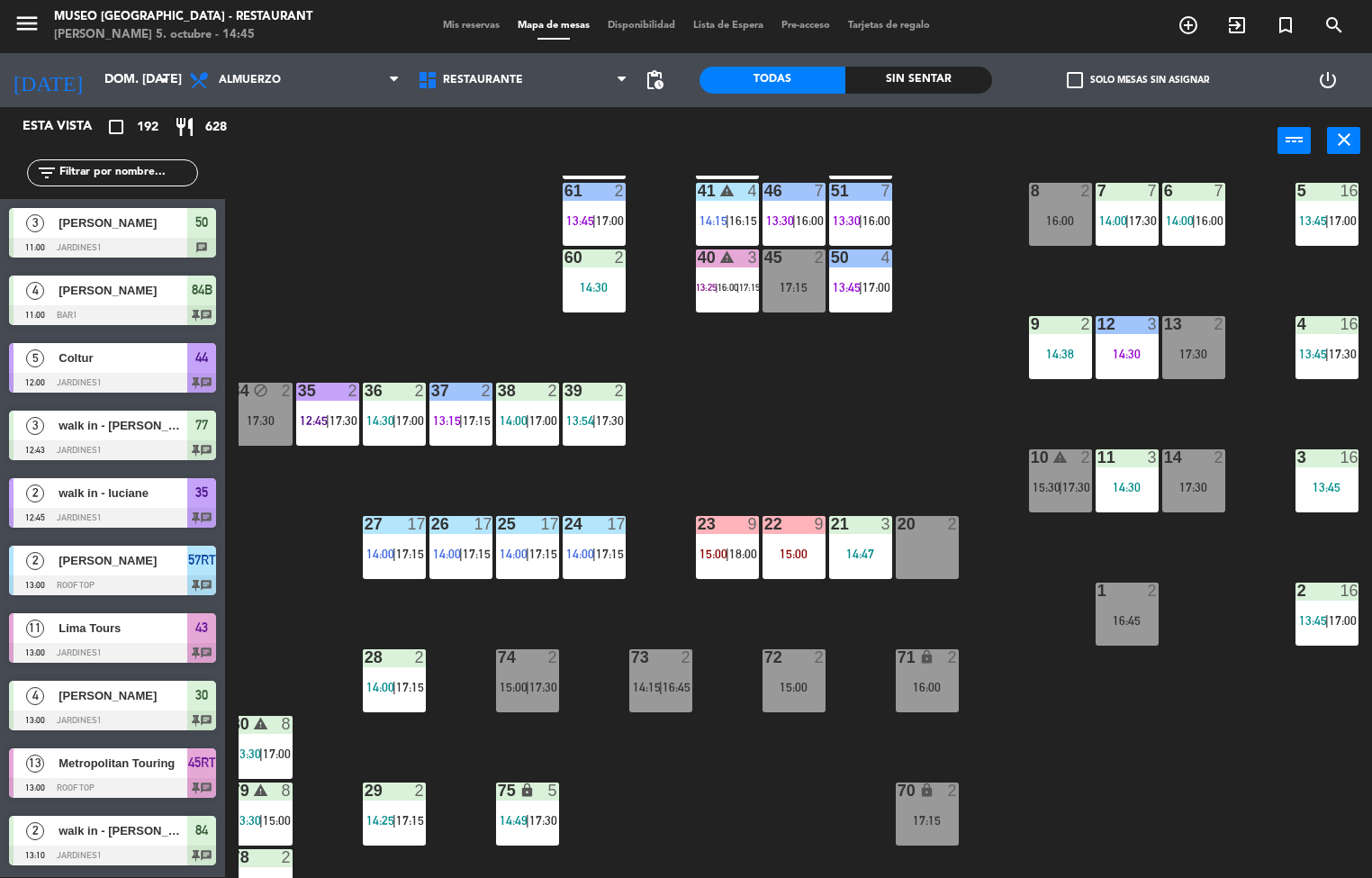
click at [1127, 219] on span "|" at bounding box center [1127, 221] width 4 height 15
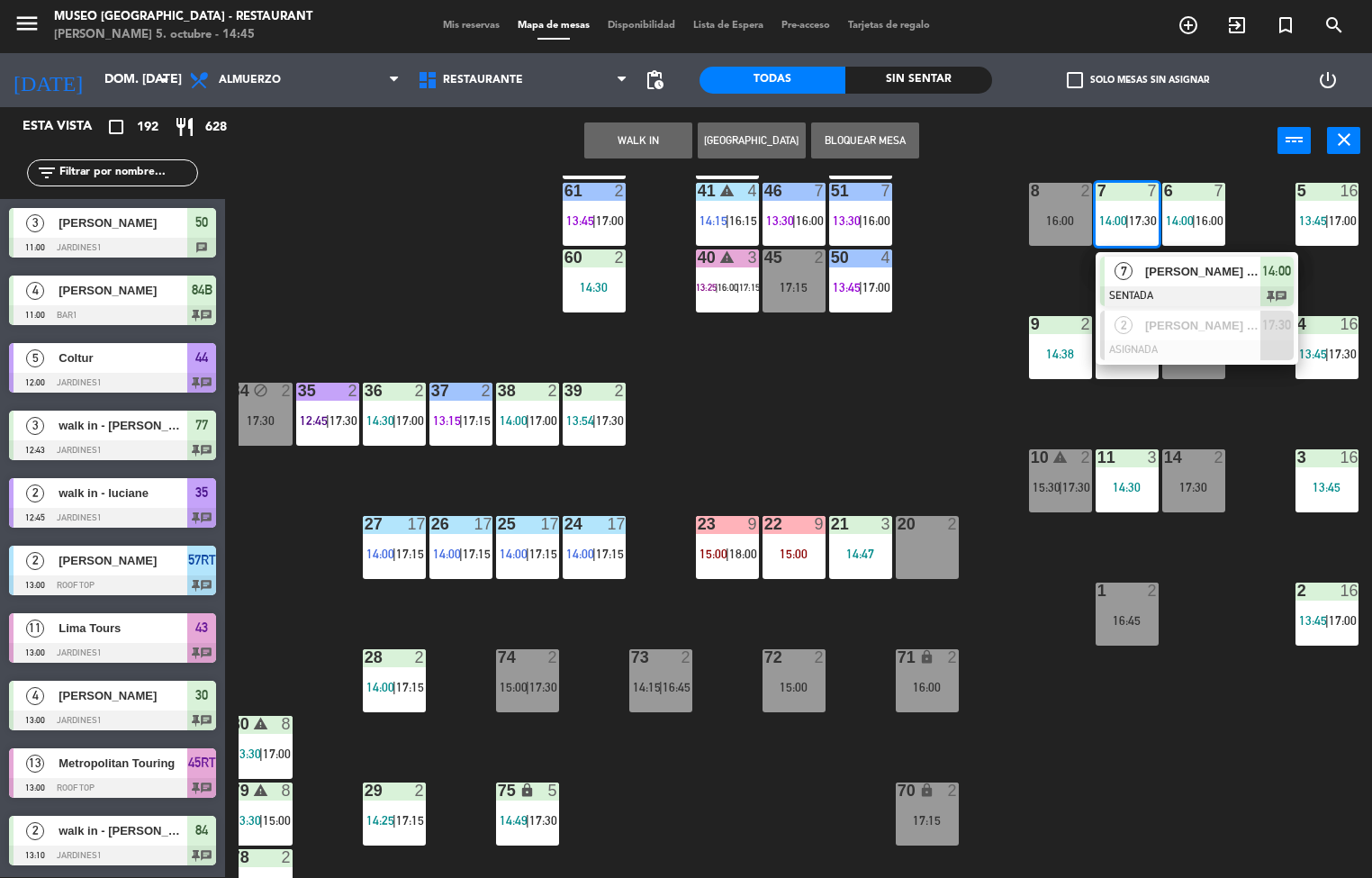
click at [1205, 271] on span "[PERSON_NAME] [PERSON_NAME]" at bounding box center [1203, 271] width 115 height 19
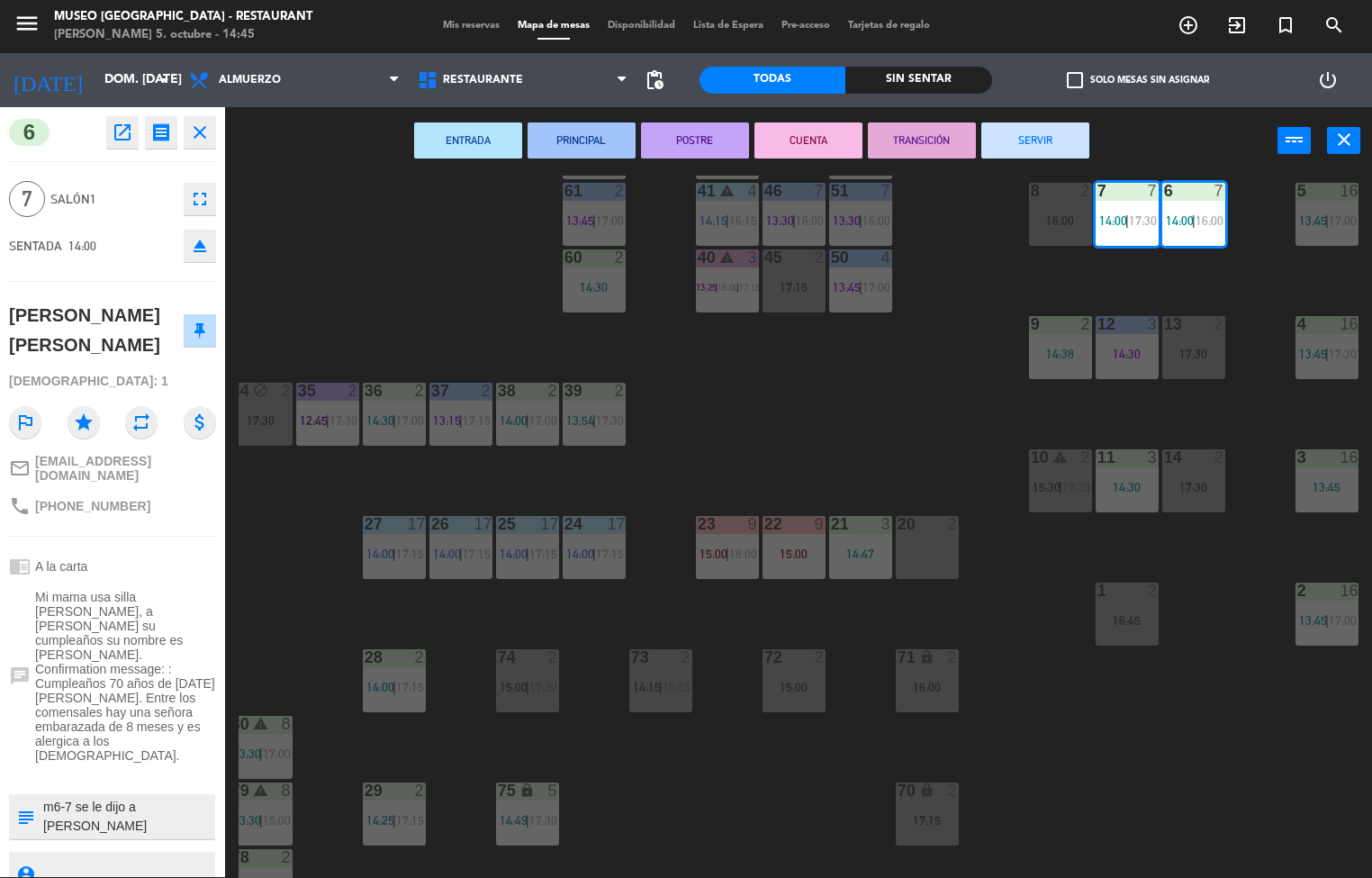
click at [473, 138] on button "ENTRADA" at bounding box center [467, 140] width 108 height 36
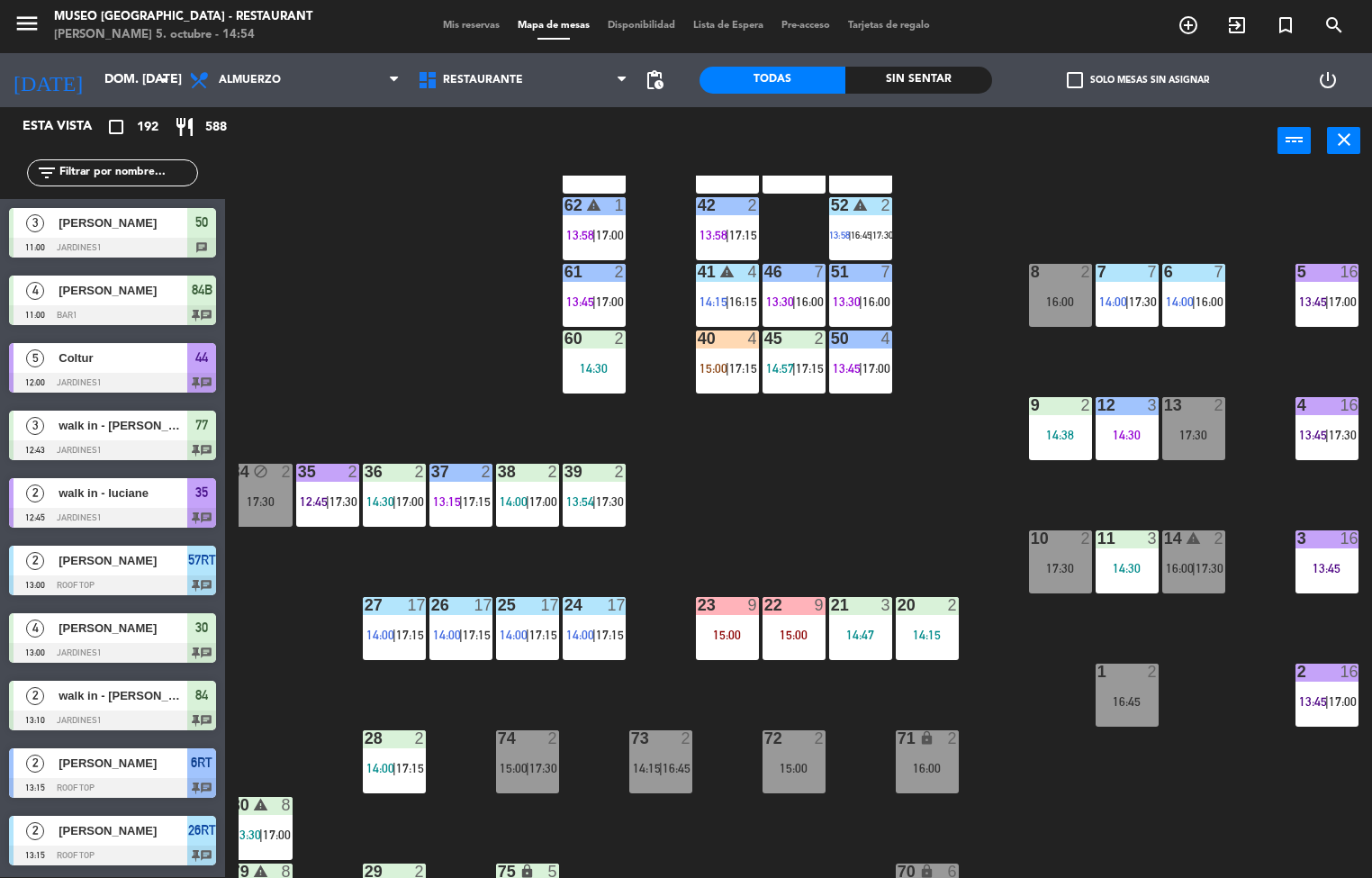
scroll to position [146, 146]
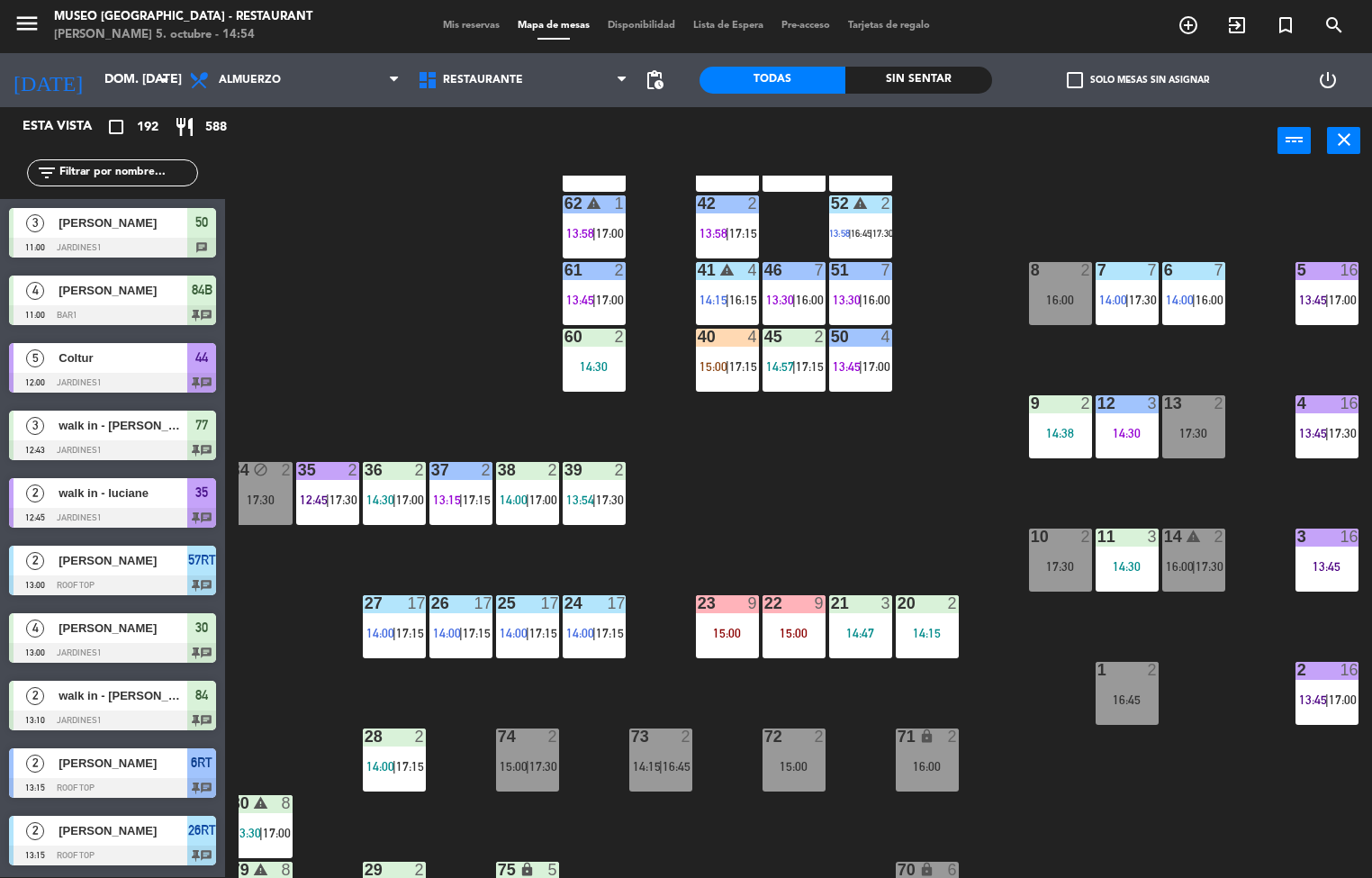
click at [1122, 290] on div "7 7 14:00 | 17:30" at bounding box center [1127, 294] width 63 height 64
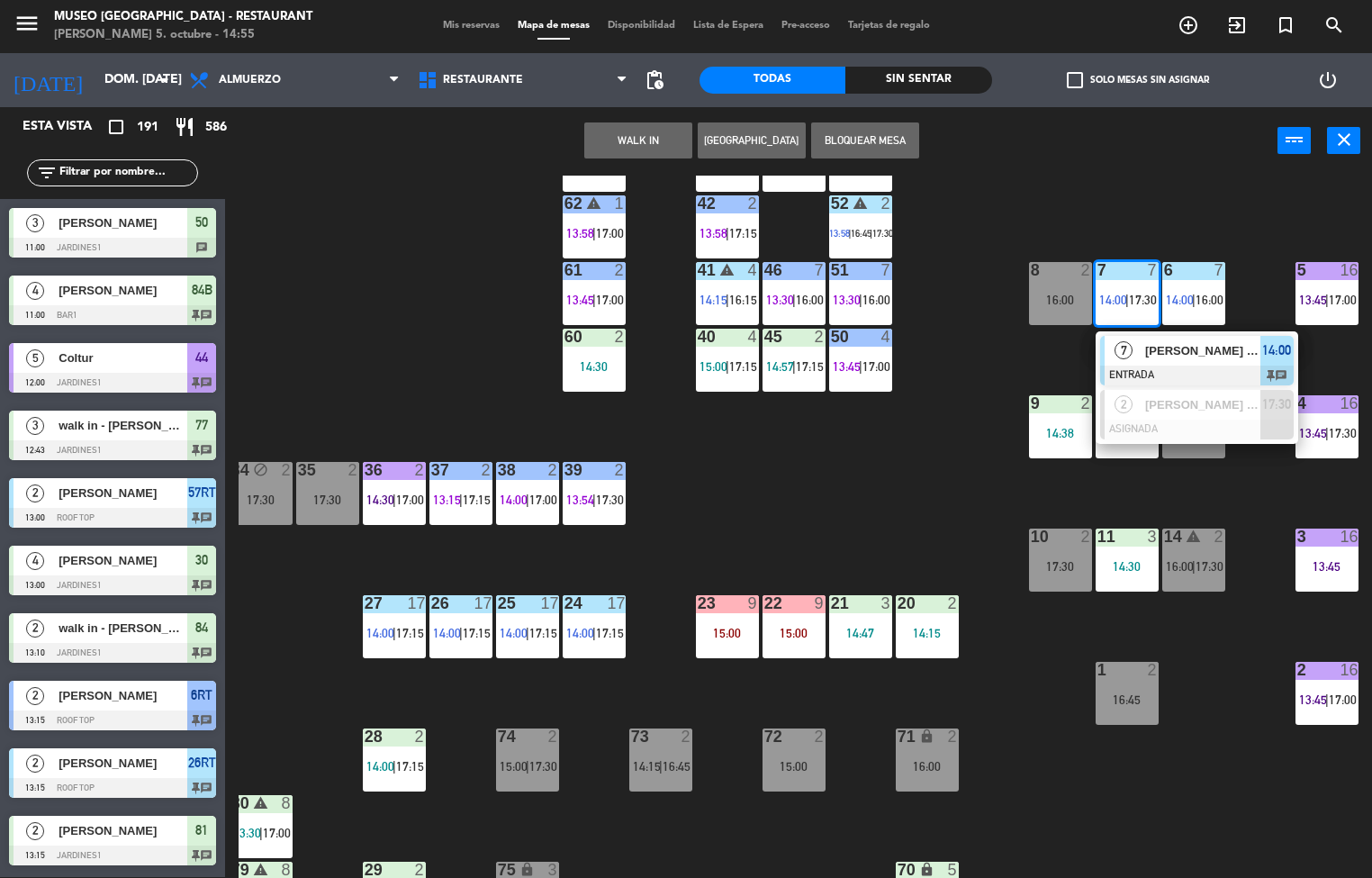
click at [900, 540] on div "44 5 12:00 | 17:15 49 2 13:42 | 15:30 54 5 14:00 | 17:00 64 2 15:00 48 6 14:30 …" at bounding box center [805, 526] width 1134 height 702
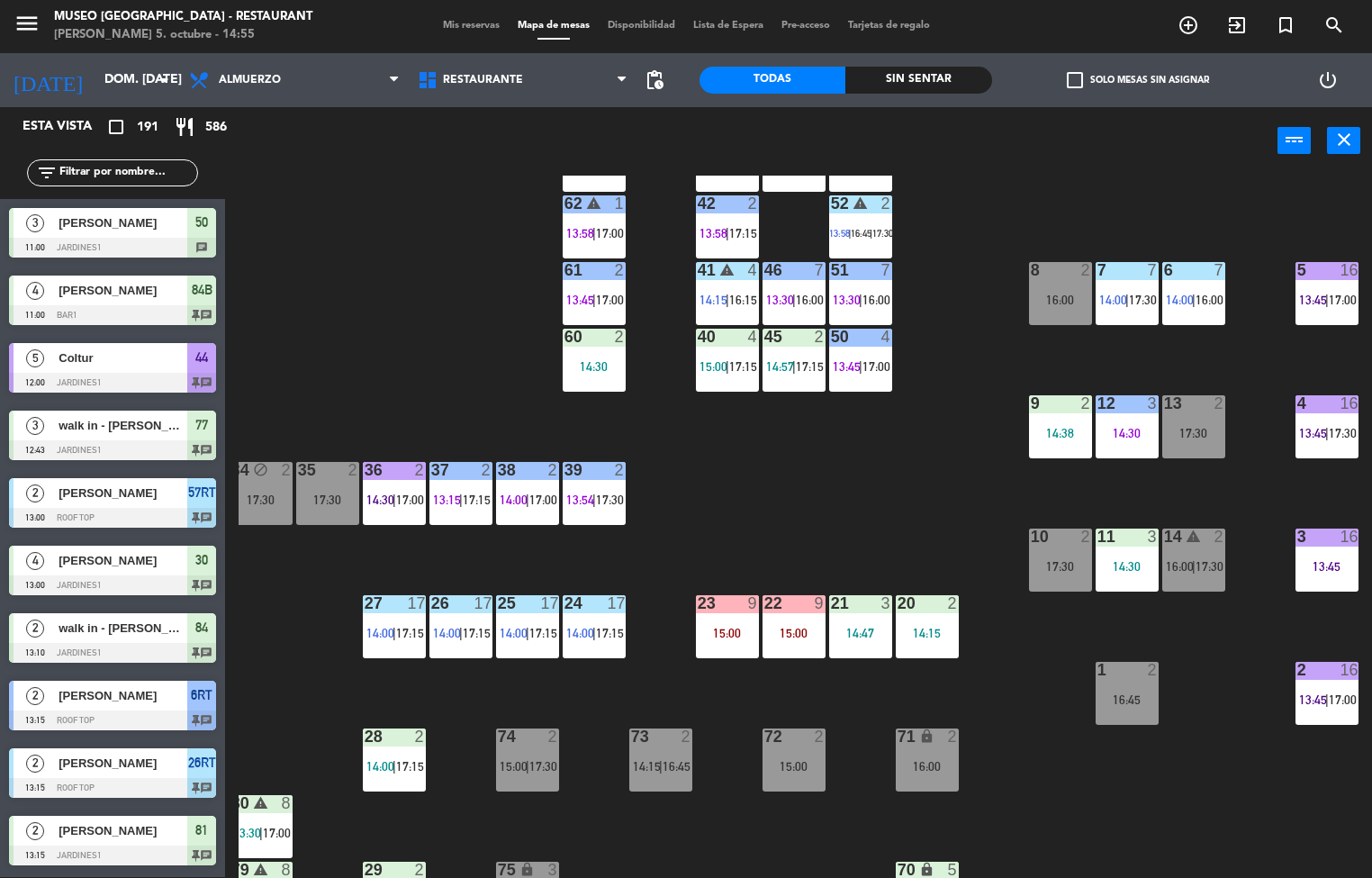
click at [1340, 705] on span "17:00" at bounding box center [1343, 700] width 28 height 15
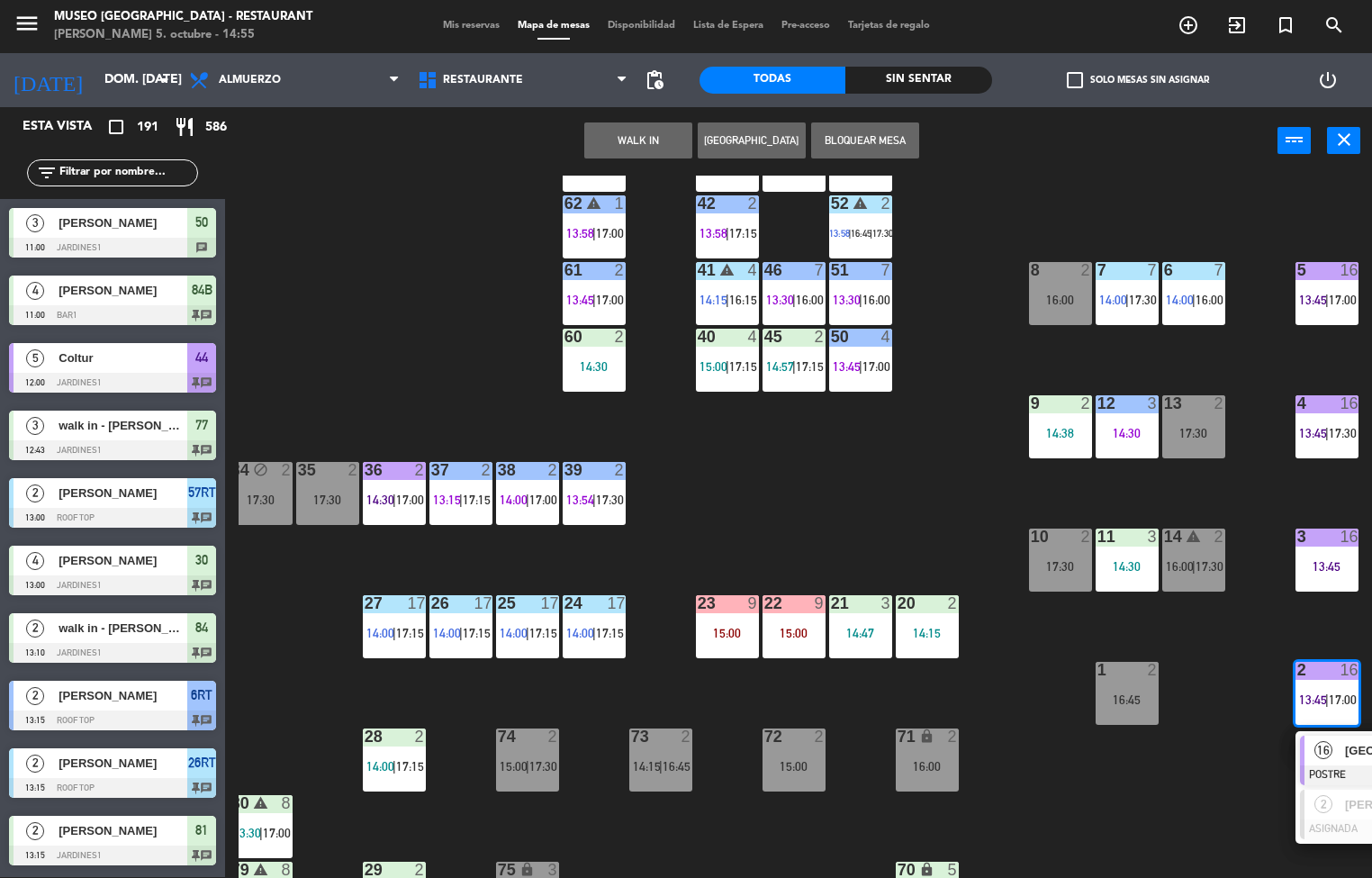
click at [1325, 771] on div at bounding box center [1397, 776] width 193 height 20
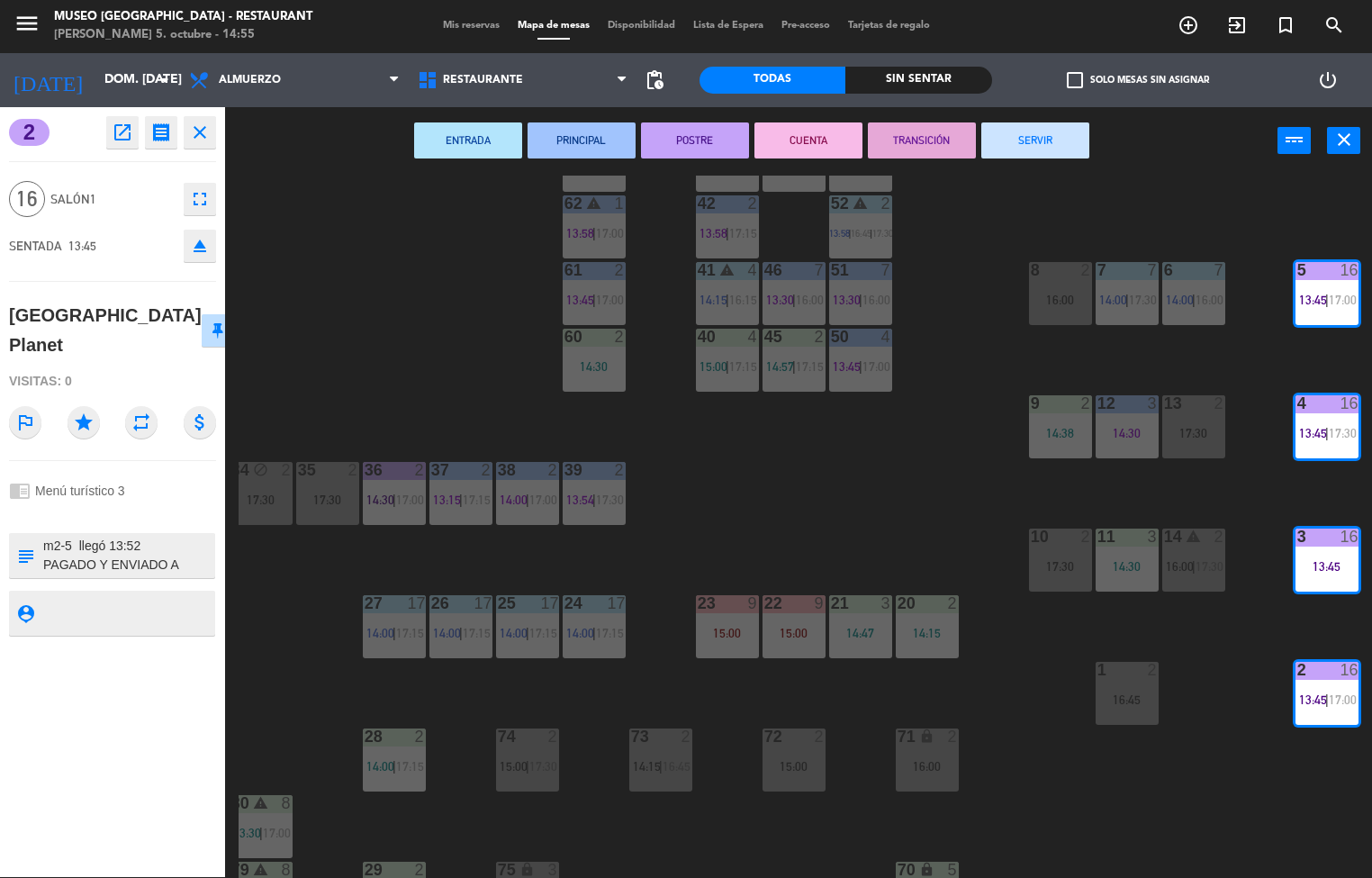
click at [901, 151] on button "TRANSICIÓN" at bounding box center [921, 140] width 108 height 36
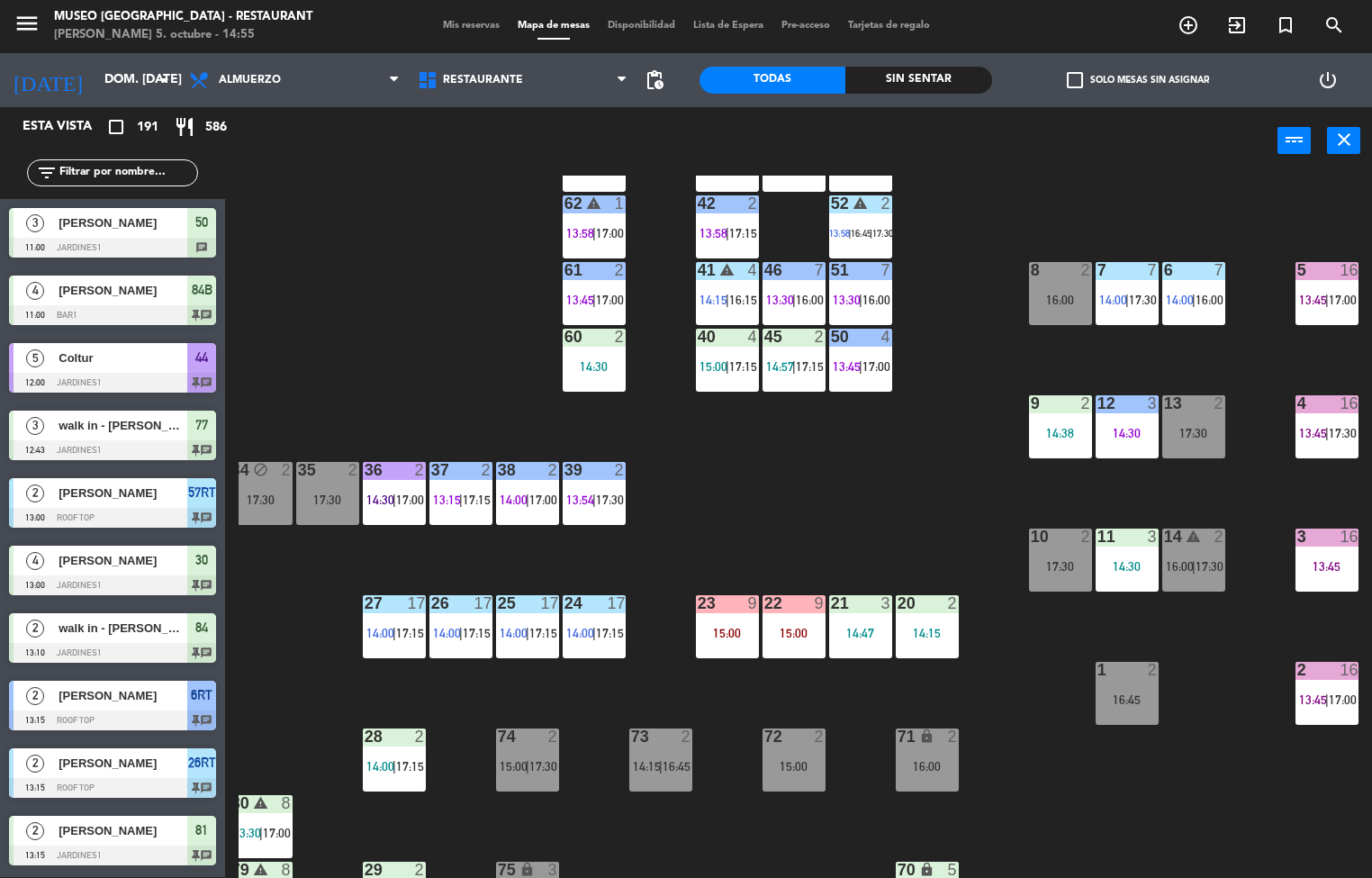
scroll to position [1, 0]
